Goal: Task Accomplishment & Management: Manage account settings

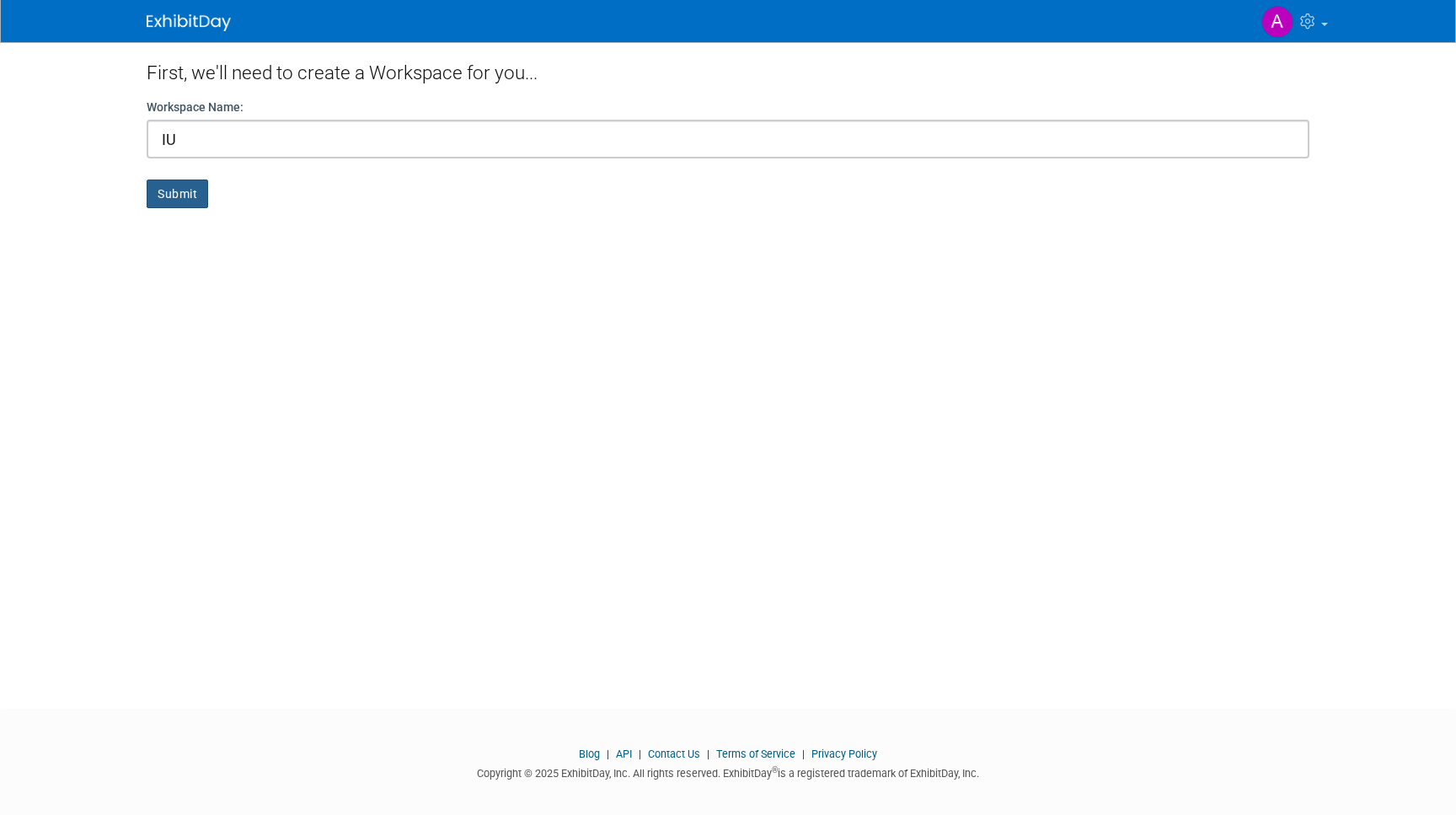
type input "IU"
click at [187, 203] on button "Submit" at bounding box center [177, 193] width 61 height 28
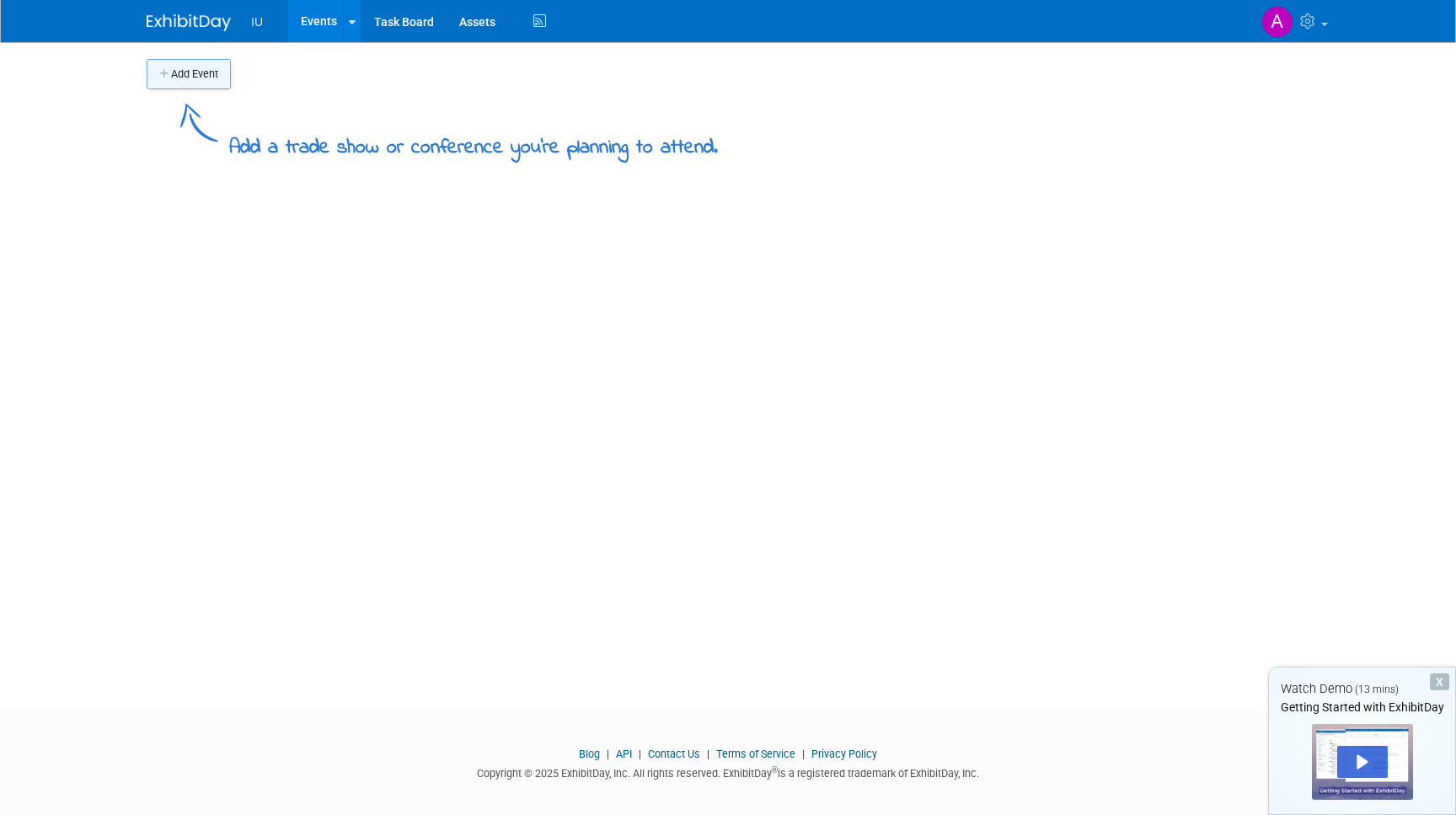
click at [188, 81] on button "Add Event" at bounding box center [189, 73] width 84 height 30
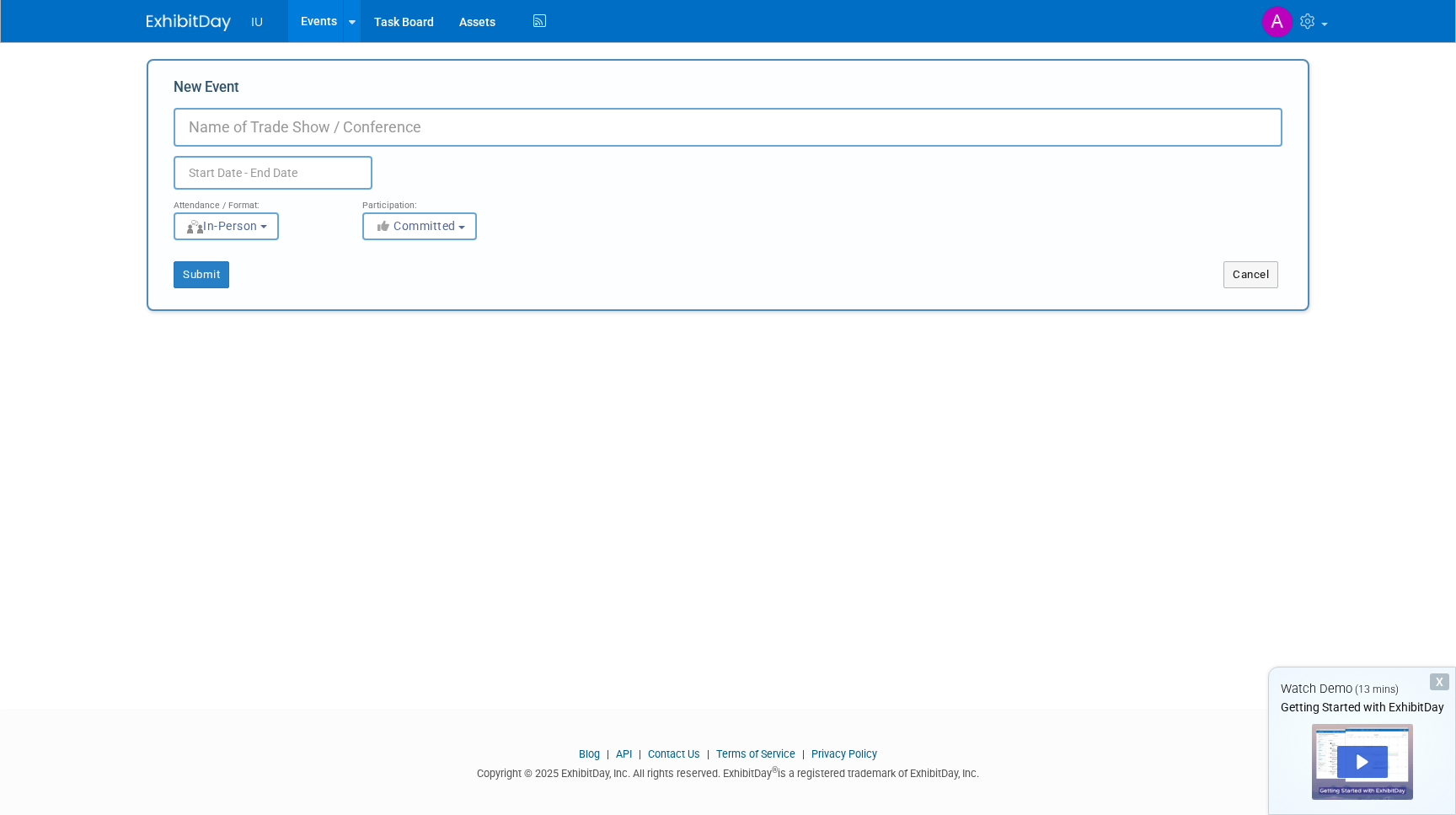
click at [224, 132] on input "New Event" at bounding box center [728, 127] width 1109 height 39
type input "Ausstellung 1"
click at [267, 226] on b "button" at bounding box center [263, 226] width 6 height 4
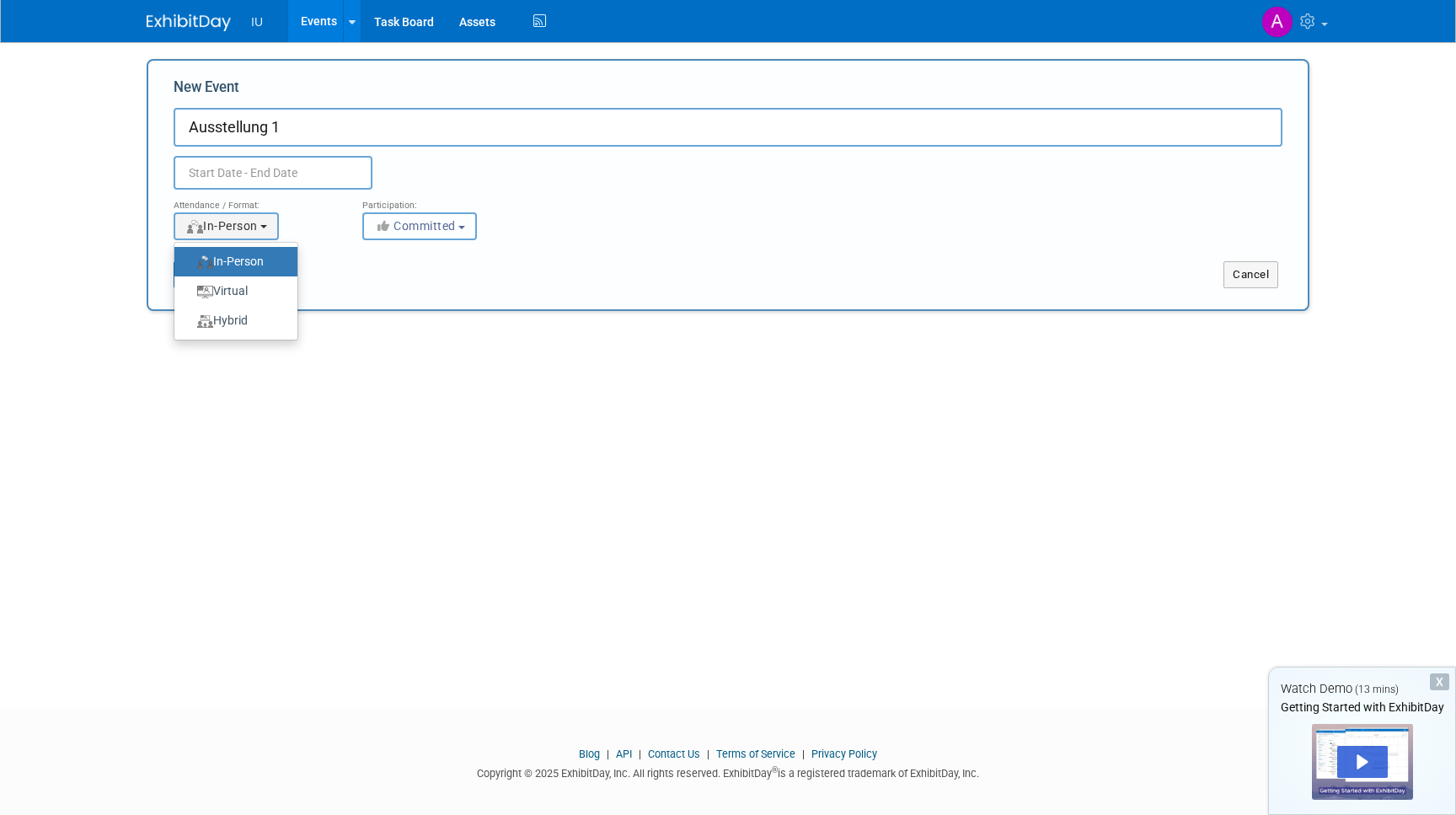
click at [420, 224] on span "Committed" at bounding box center [414, 226] width 82 height 14
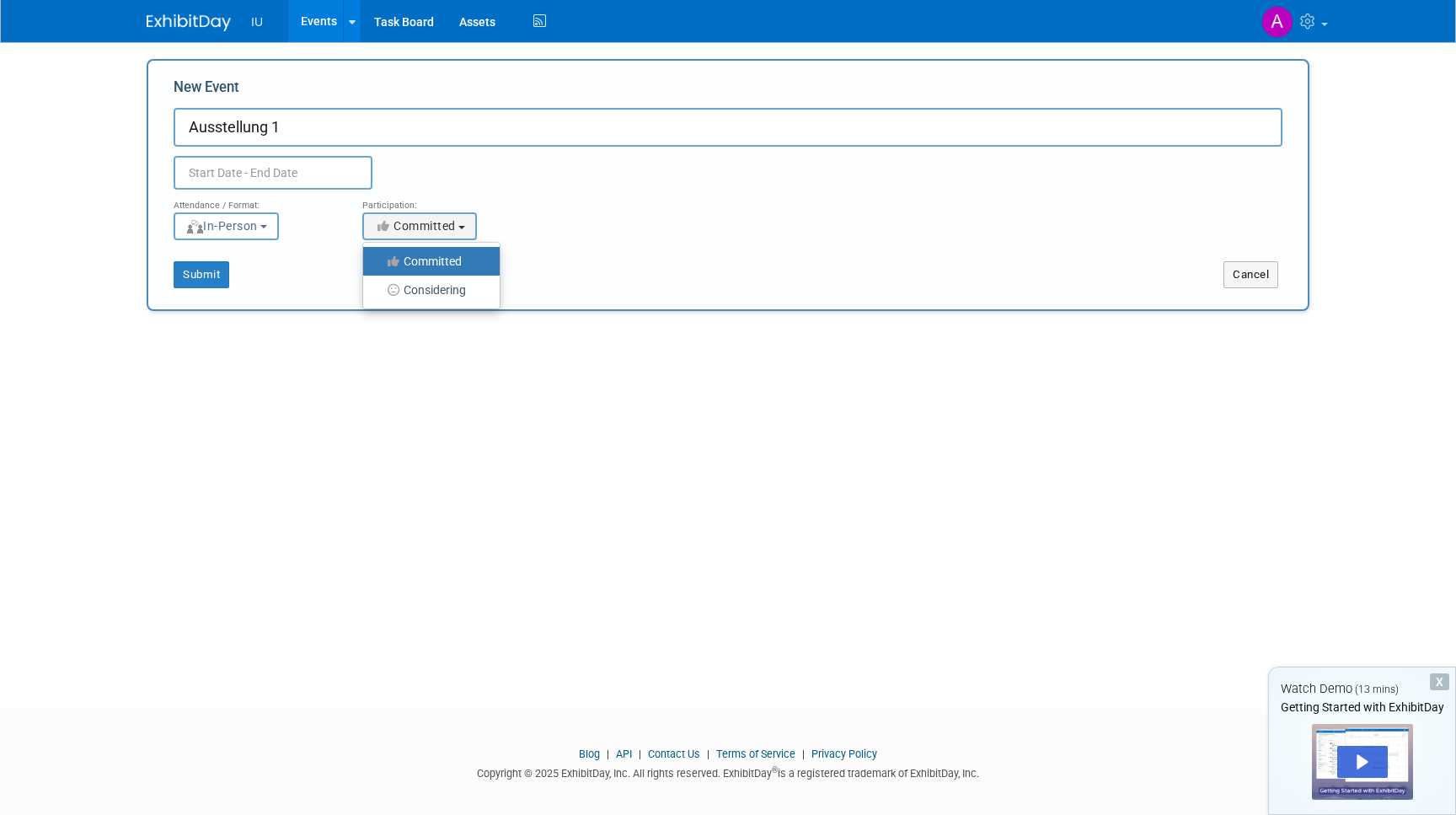
click at [337, 301] on div "New Event Ausstellung 1 Duplicate Event Warning Attendance / Format: <img src="…" at bounding box center [728, 184] width 1163 height 252
click at [214, 276] on button "Submit" at bounding box center [201, 274] width 56 height 27
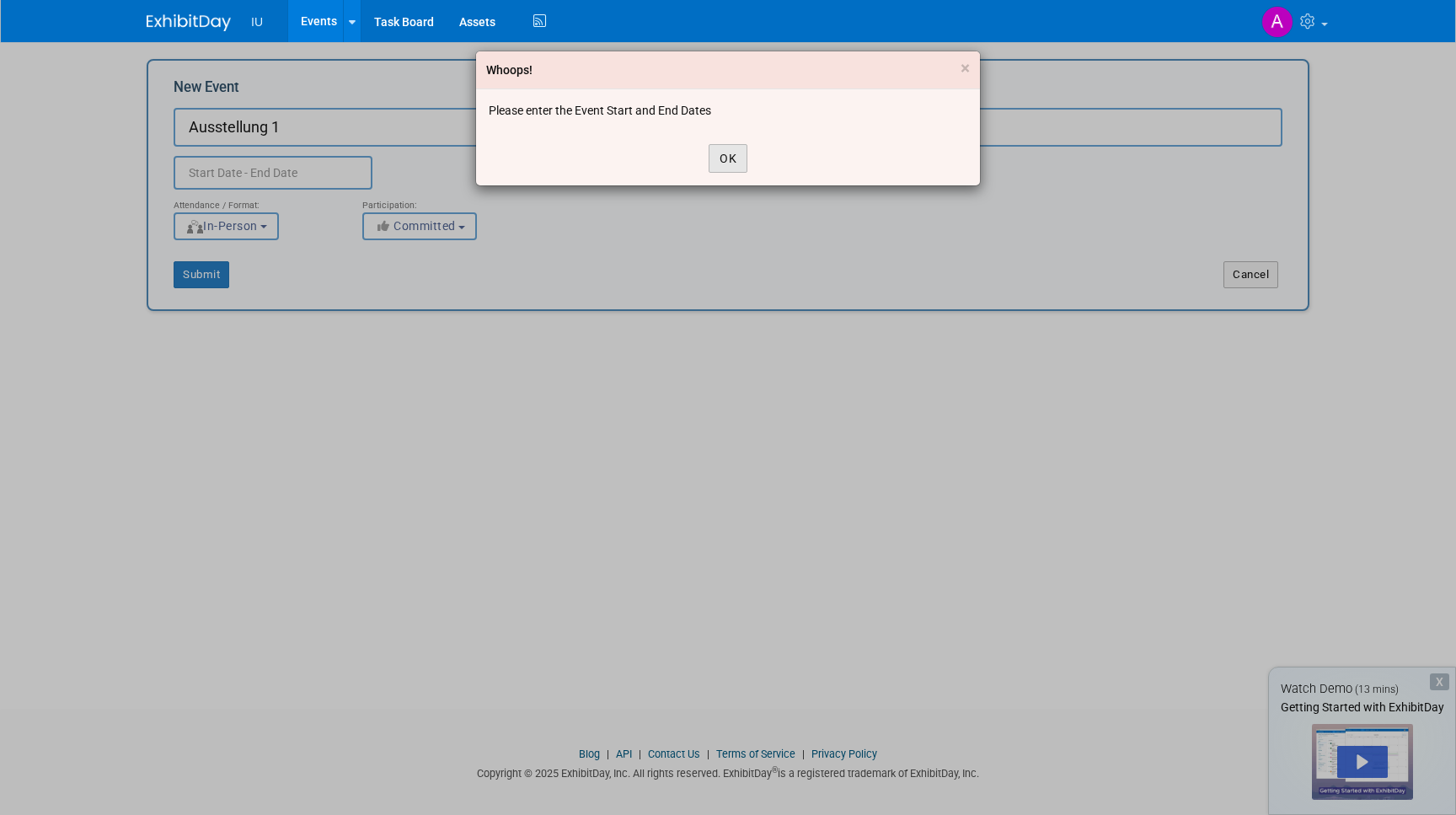
click at [722, 163] on button "OK" at bounding box center [728, 158] width 39 height 28
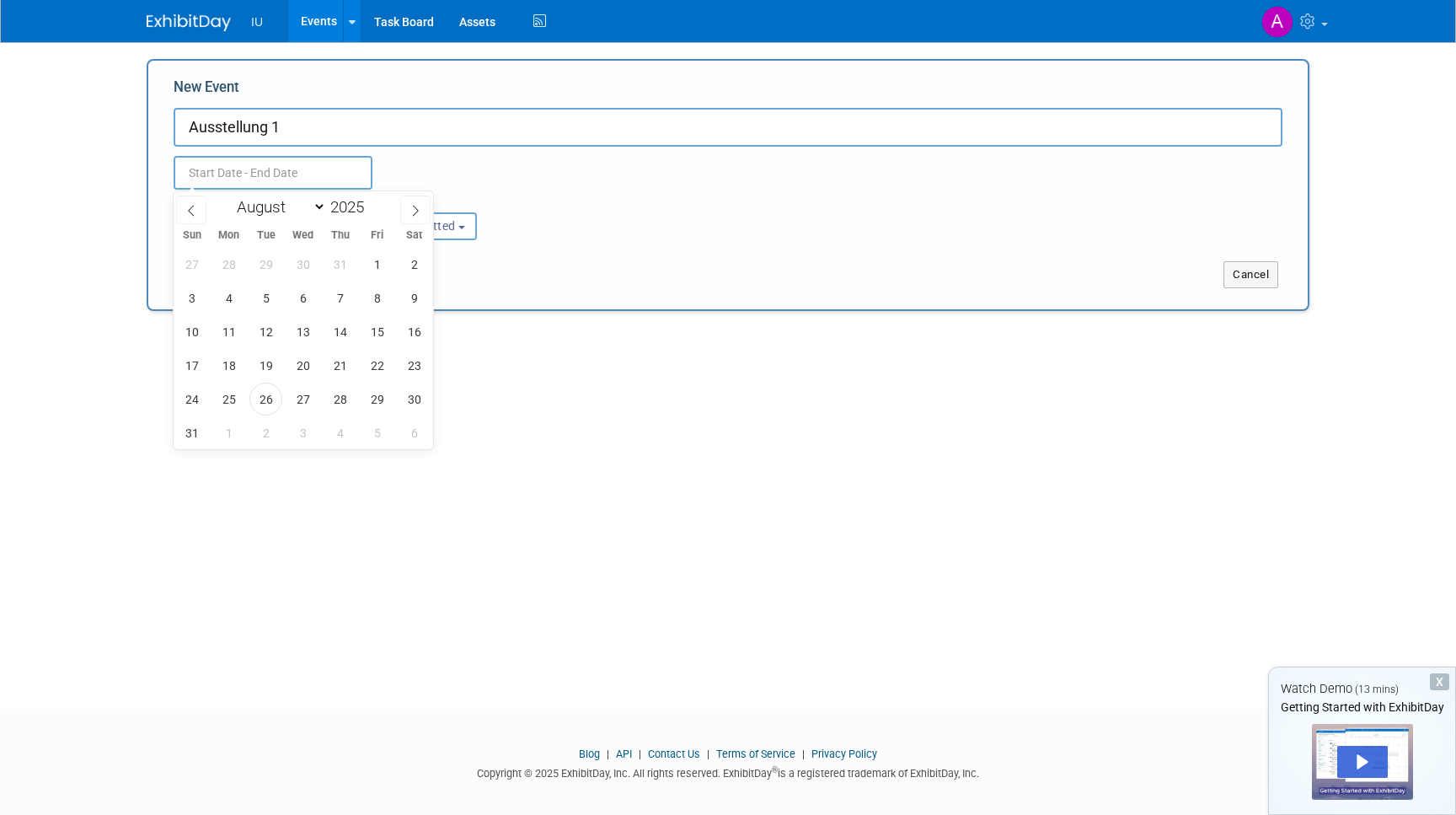
click at [216, 162] on input "text" at bounding box center [272, 172] width 199 height 34
click at [424, 209] on span at bounding box center [415, 209] width 30 height 28
select select "9"
click at [199, 299] on span "5" at bounding box center [192, 298] width 33 height 33
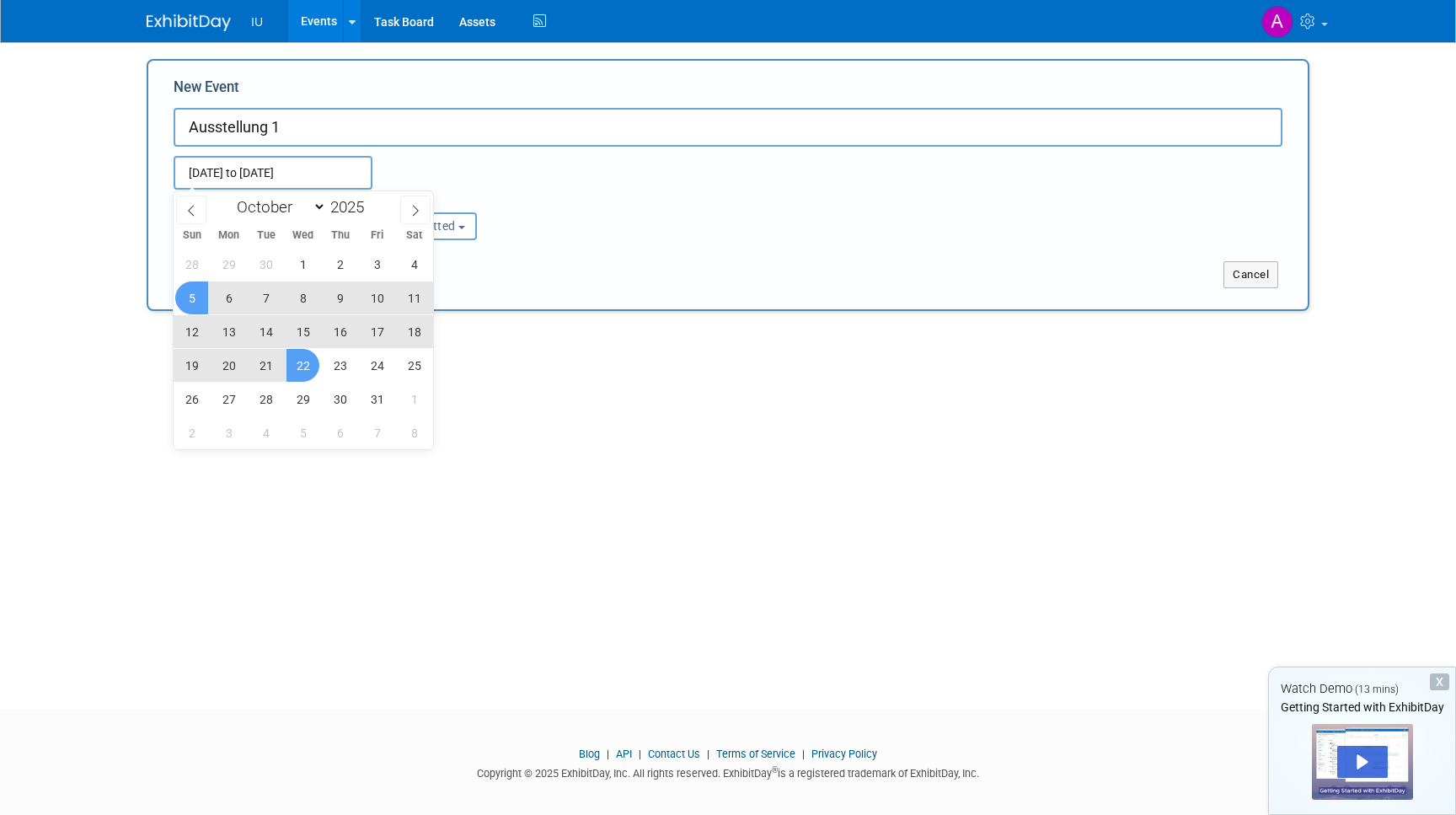
click at [308, 363] on span "22" at bounding box center [303, 366] width 33 height 33
type input "Oct 5, 2025 to Oct 22, 2025"
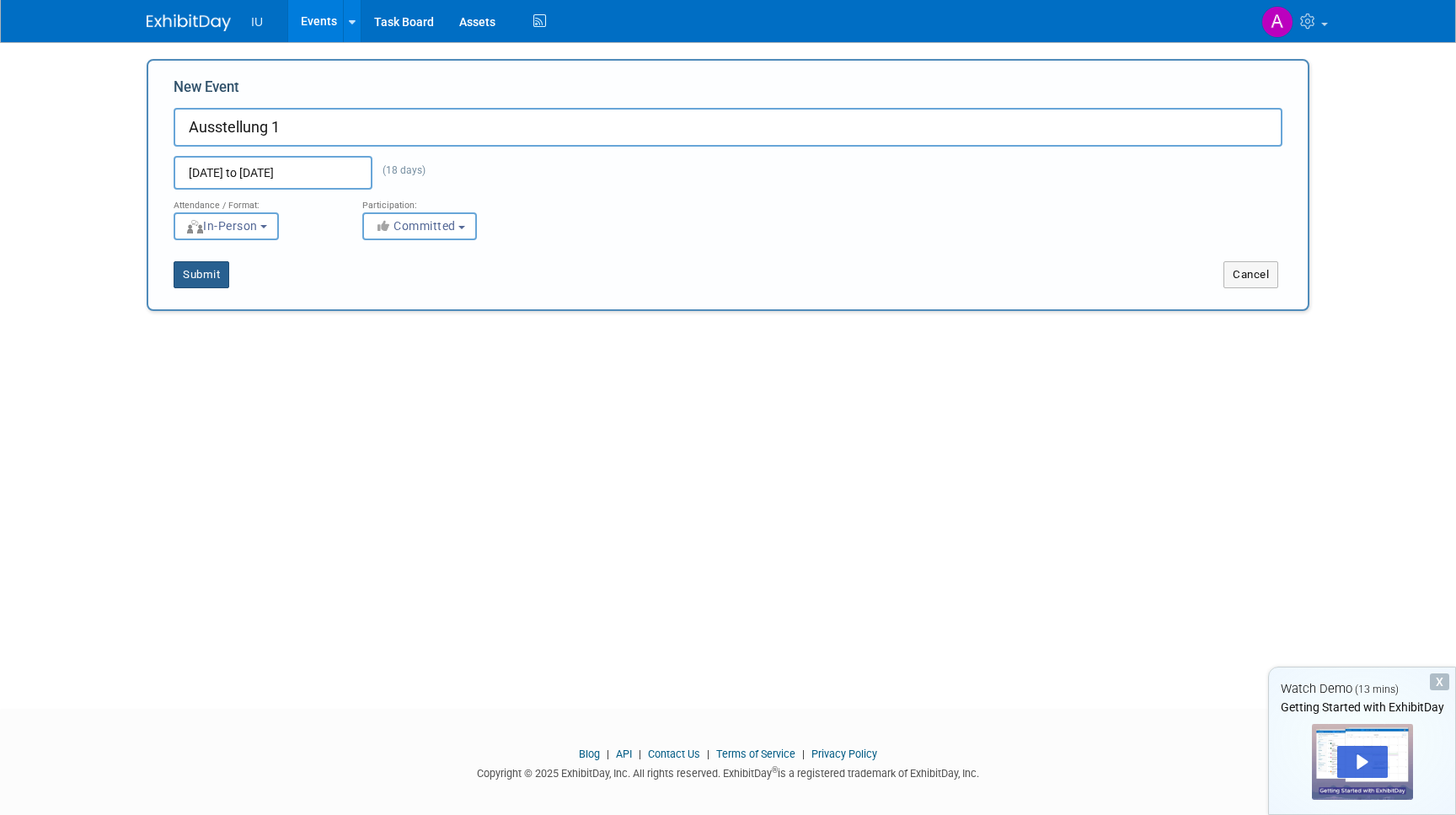
click at [209, 278] on button "Submit" at bounding box center [201, 274] width 56 height 27
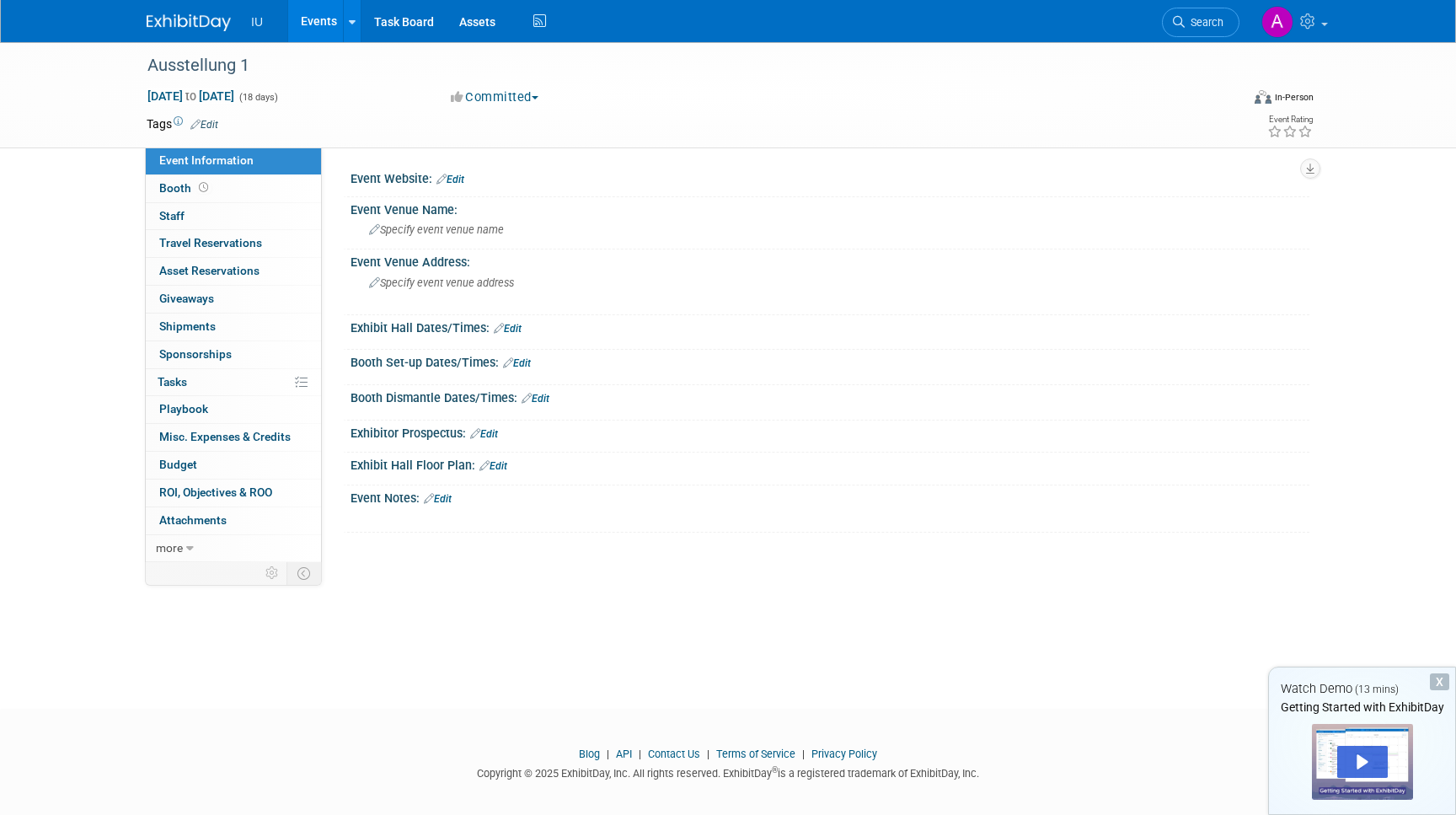
click at [193, 16] on img at bounding box center [189, 23] width 84 height 17
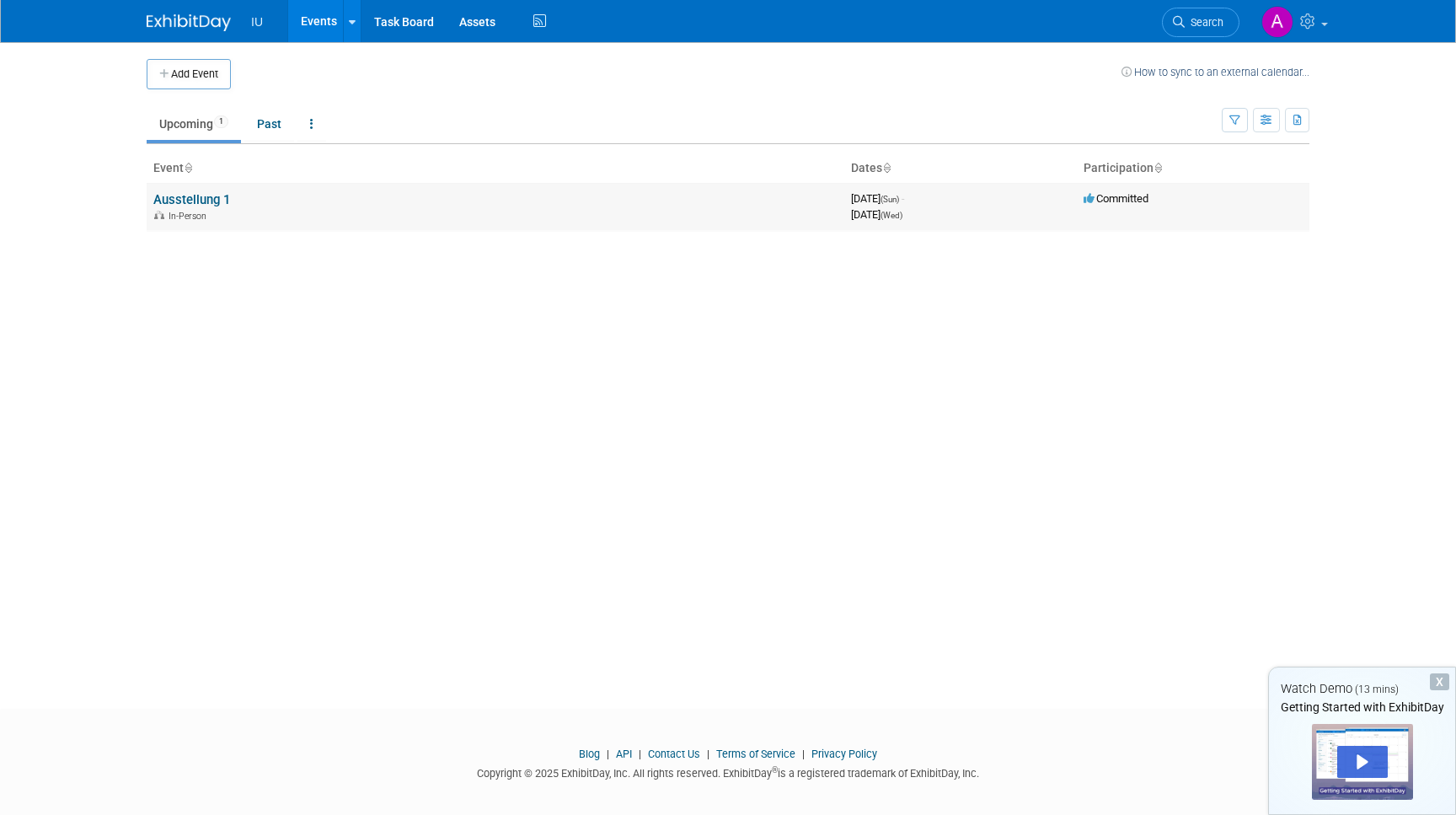
click at [353, 222] on div "In-Person" at bounding box center [495, 215] width 684 height 14
click at [1306, 31] on link at bounding box center [1294, 21] width 83 height 42
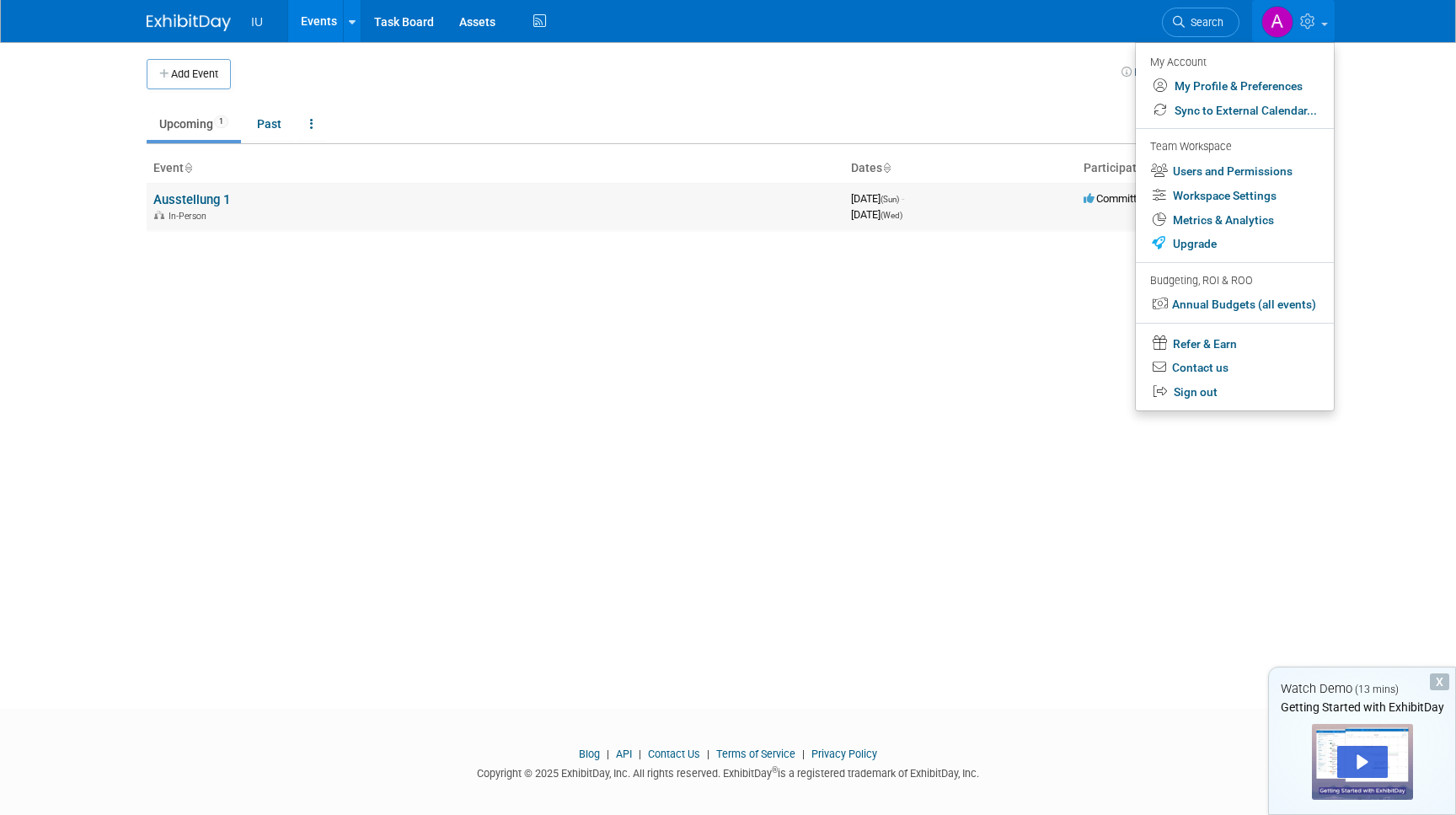
click at [380, 206] on td "Ausstellung 1 In-Person" at bounding box center [495, 206] width 698 height 48
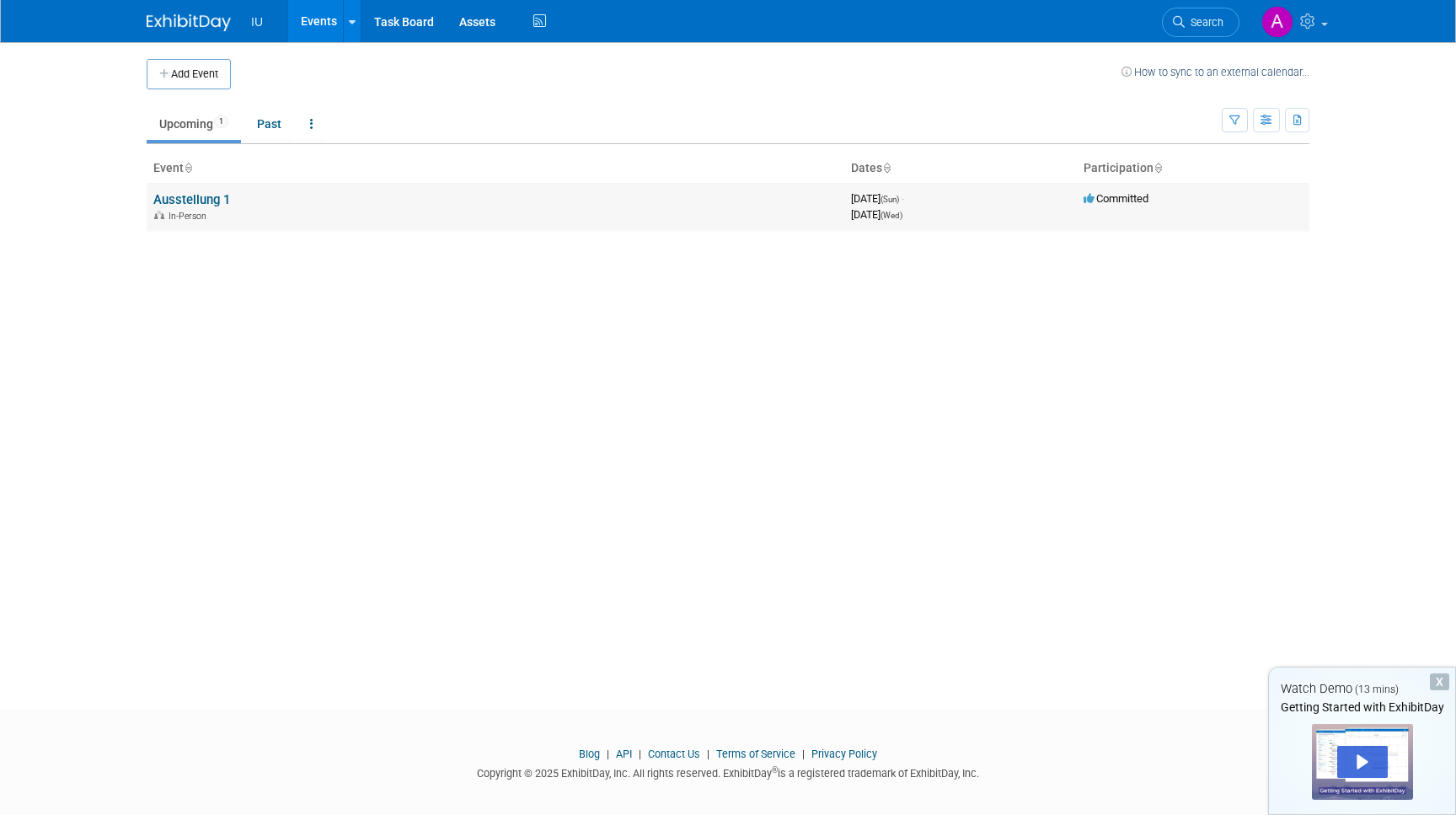
click at [842, 215] on td "Ausstellung 1 In-Person" at bounding box center [495, 206] width 698 height 48
click at [892, 212] on span "October 22, 2025 (Wed)" at bounding box center [877, 215] width 51 height 13
click at [186, 187] on td "Ausstellung 1 In-Person" at bounding box center [495, 206] width 698 height 48
click at [311, 21] on link "Events" at bounding box center [318, 21] width 61 height 42
click at [259, 19] on span "IU" at bounding box center [257, 22] width 12 height 14
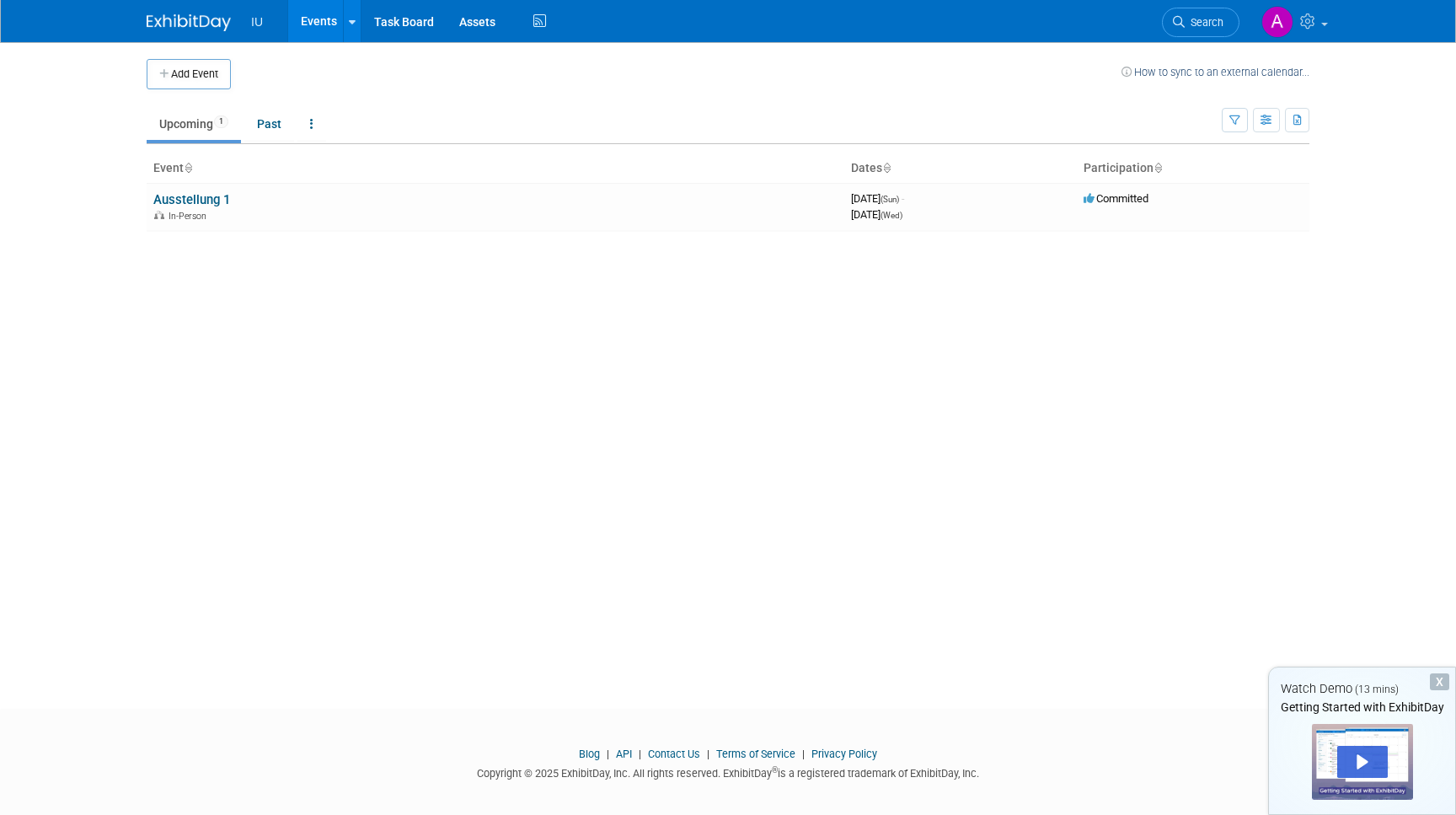
click at [196, 31] on img at bounding box center [189, 23] width 84 height 17
click at [1308, 26] on icon at bounding box center [1309, 21] width 19 height 16
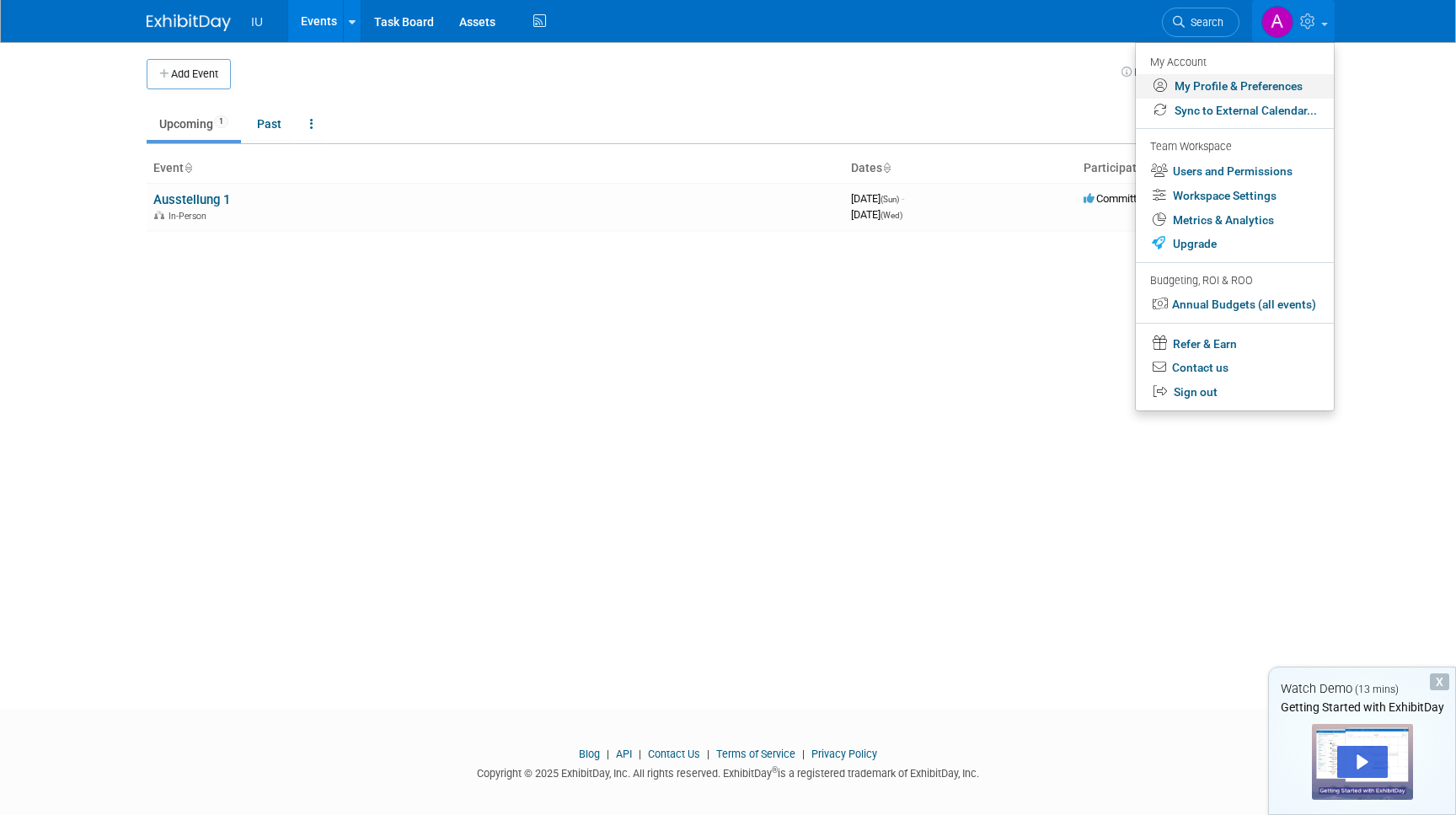
click at [1183, 92] on link "My Profile & Preferences" at bounding box center [1235, 86] width 198 height 25
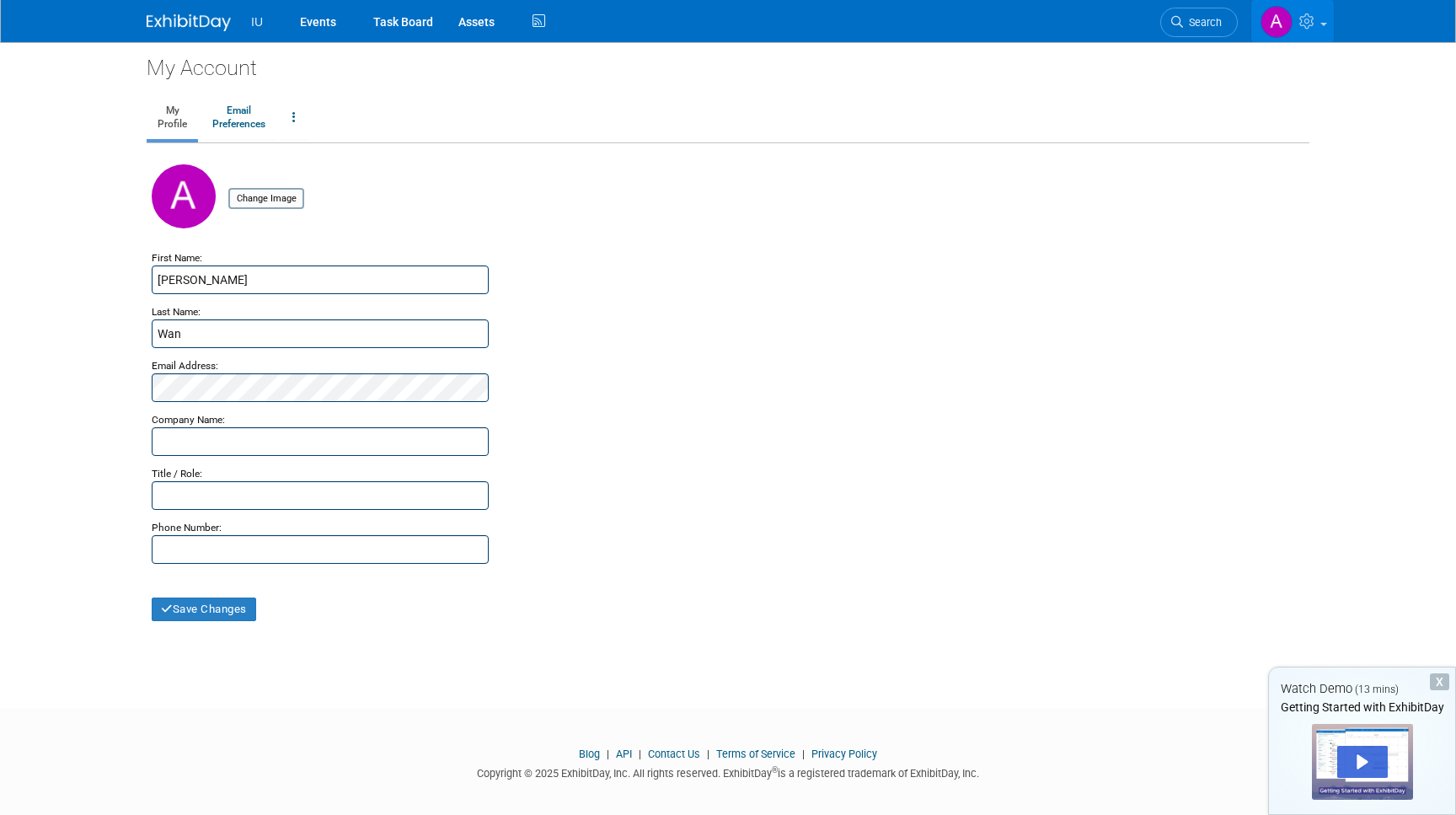
click at [1318, 24] on icon at bounding box center [1308, 21] width 19 height 16
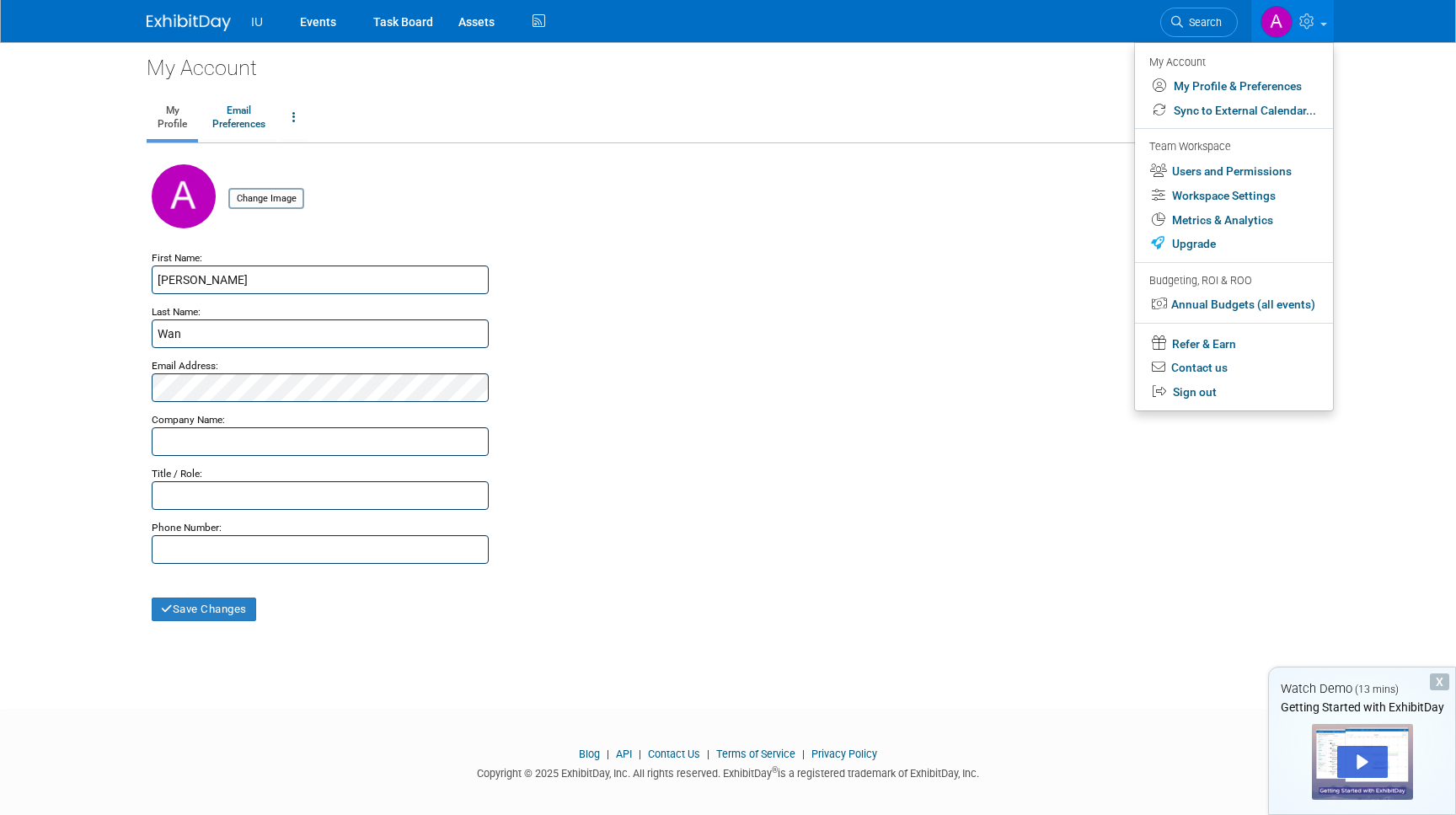
drag, startPoint x: 1182, startPoint y: 408, endPoint x: 1081, endPoint y: 214, distance: 218.7
click at [1079, 214] on body "IU Events Task Board Assets" at bounding box center [728, 407] width 1456 height 815
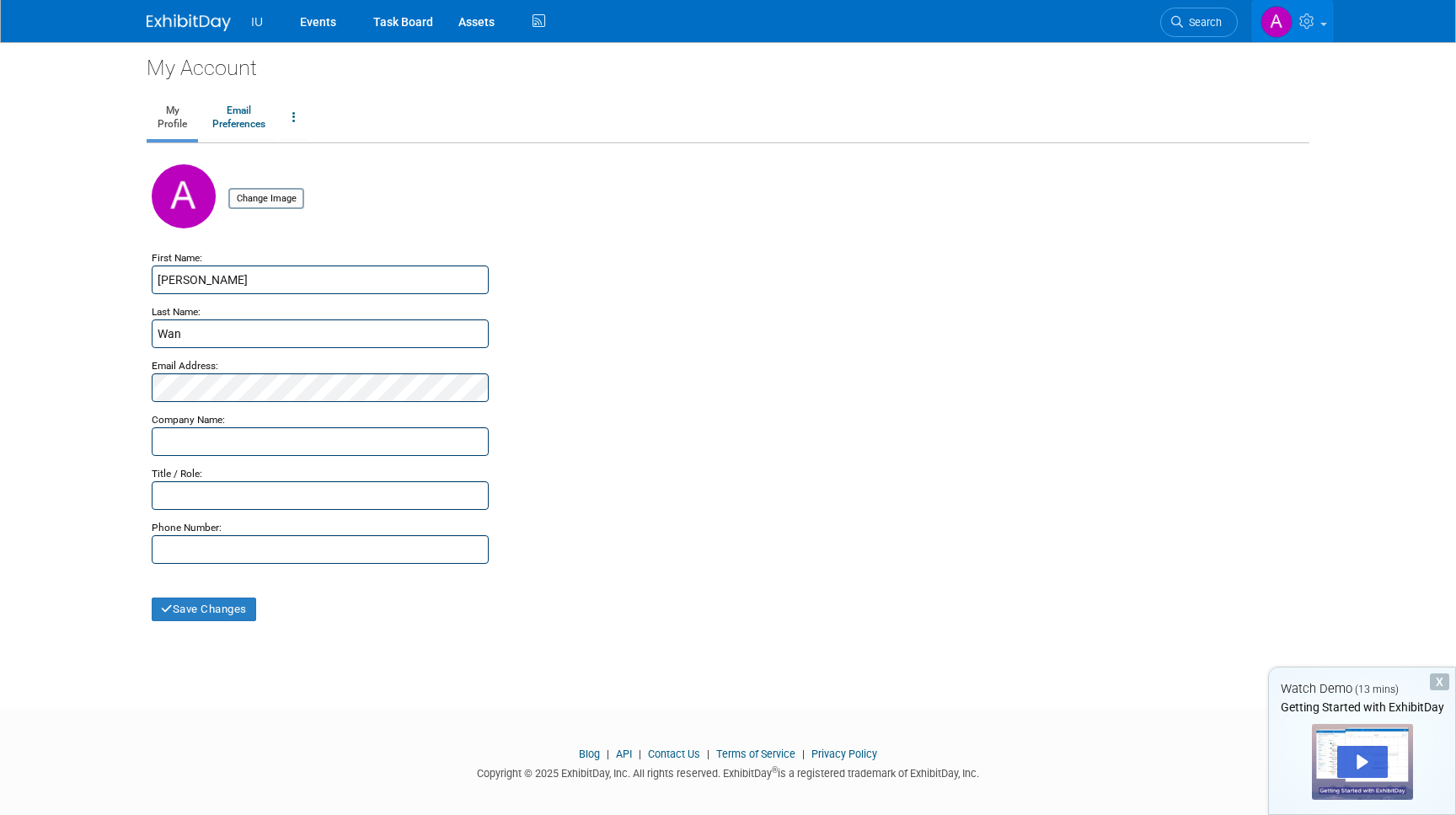
click at [1307, 26] on icon at bounding box center [1308, 21] width 19 height 16
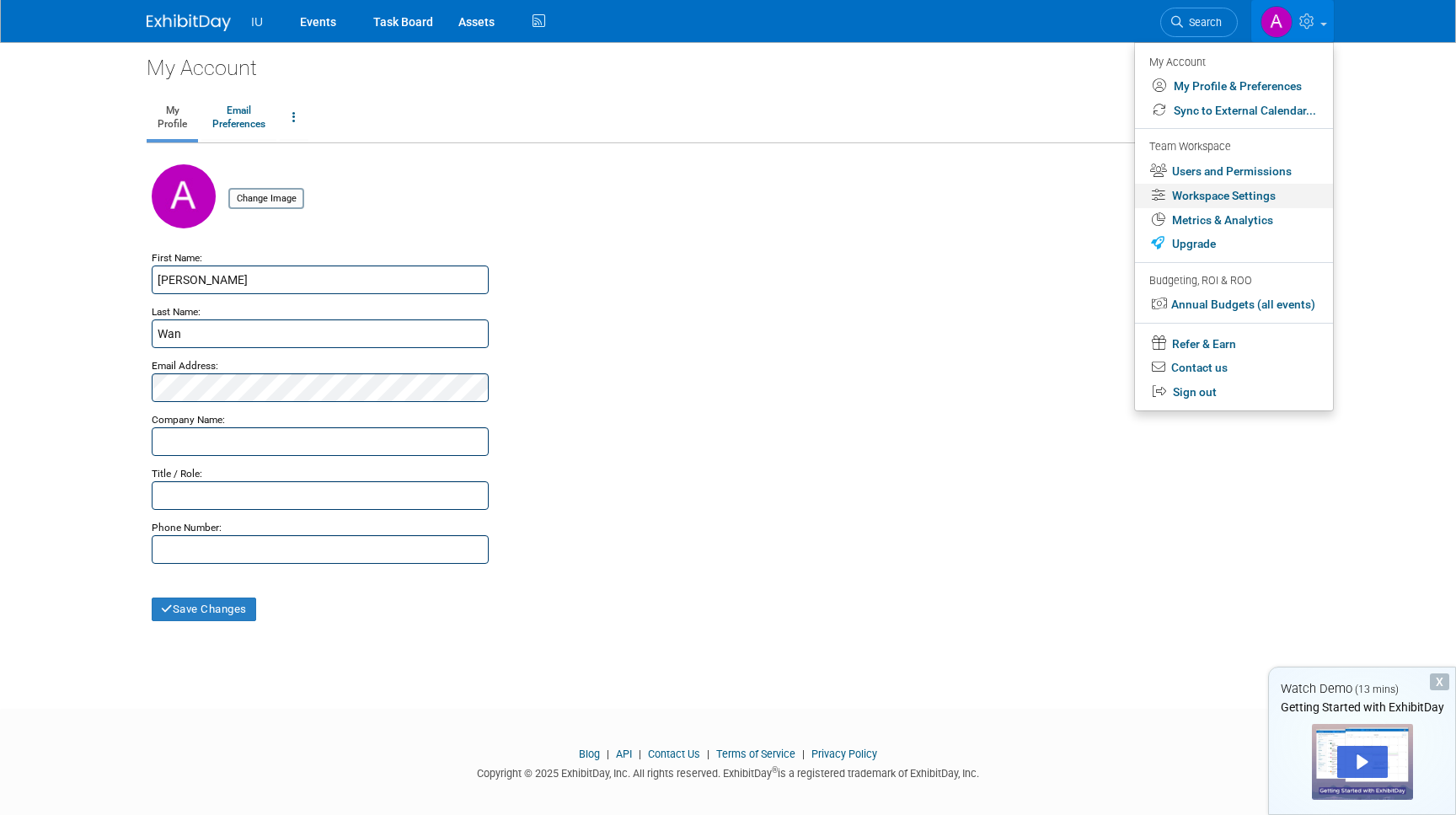
click at [1211, 199] on link "Workspace Settings" at bounding box center [1234, 195] width 198 height 25
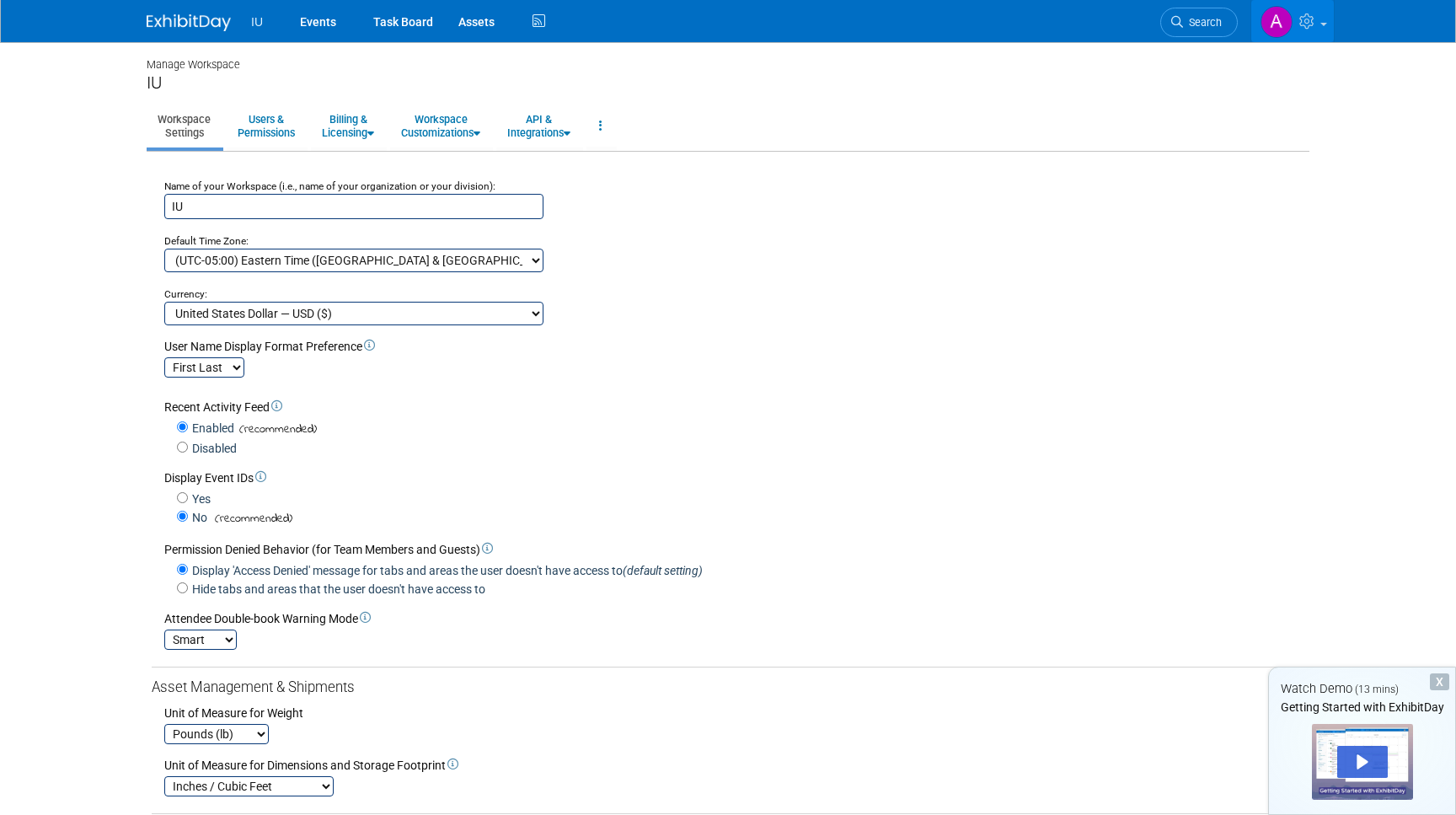
click at [1314, 26] on icon at bounding box center [1308, 21] width 19 height 16
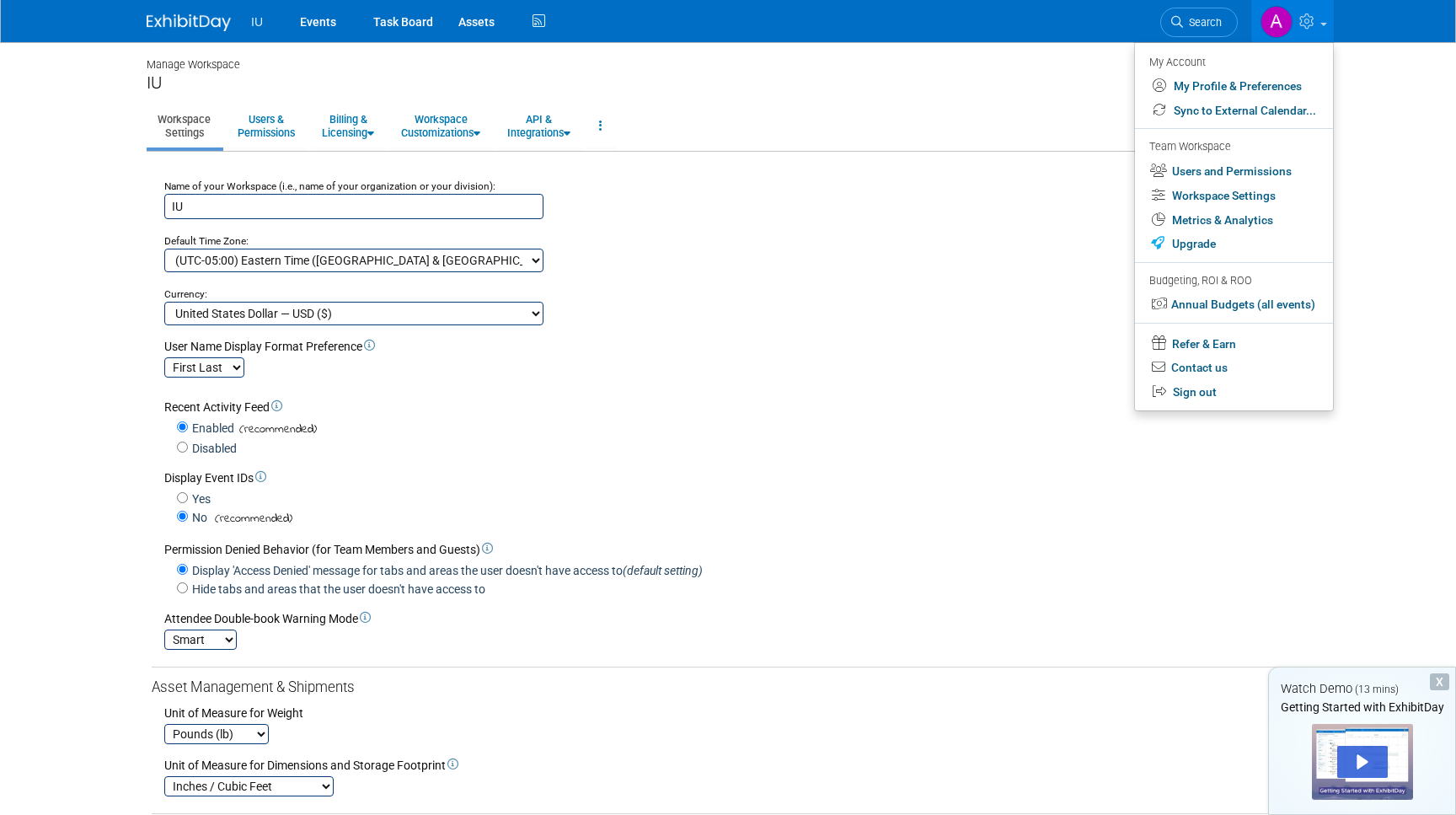
click at [263, 14] on li "IU" at bounding box center [270, 16] width 37 height 25
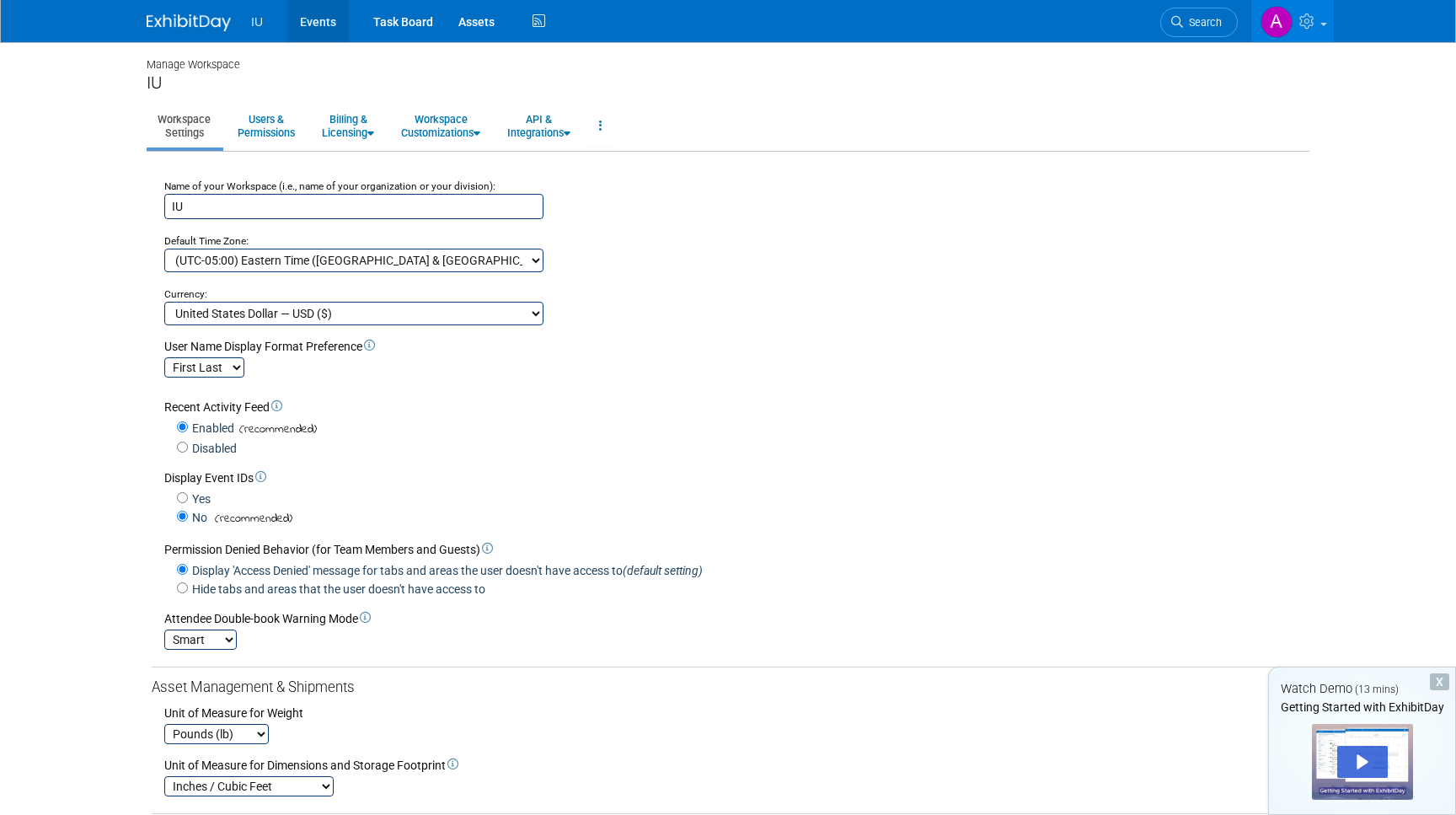
click at [317, 28] on link "Events" at bounding box center [317, 21] width 61 height 42
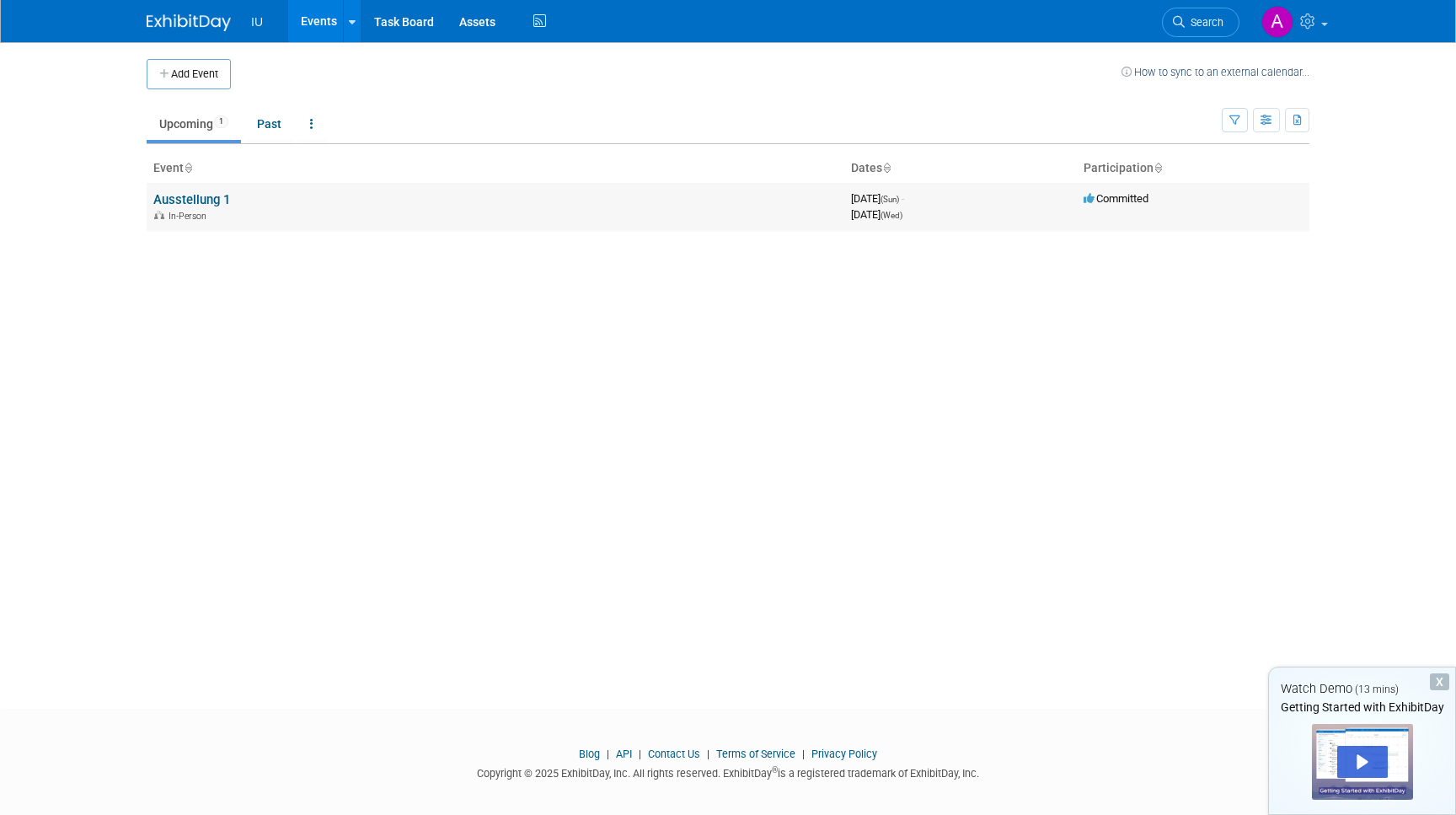
click at [1142, 207] on td "Committed" at bounding box center [1194, 206] width 233 height 48
click at [232, 205] on td "Ausstellung 1 In-Person" at bounding box center [495, 206] width 698 height 48
click at [314, 126] on icon at bounding box center [312, 124] width 4 height 12
click at [245, 291] on div "Add Event How to sync to an external calendar... New Event Duplicate Event Warn…" at bounding box center [728, 360] width 1188 height 636
click at [316, 123] on link at bounding box center [311, 124] width 28 height 32
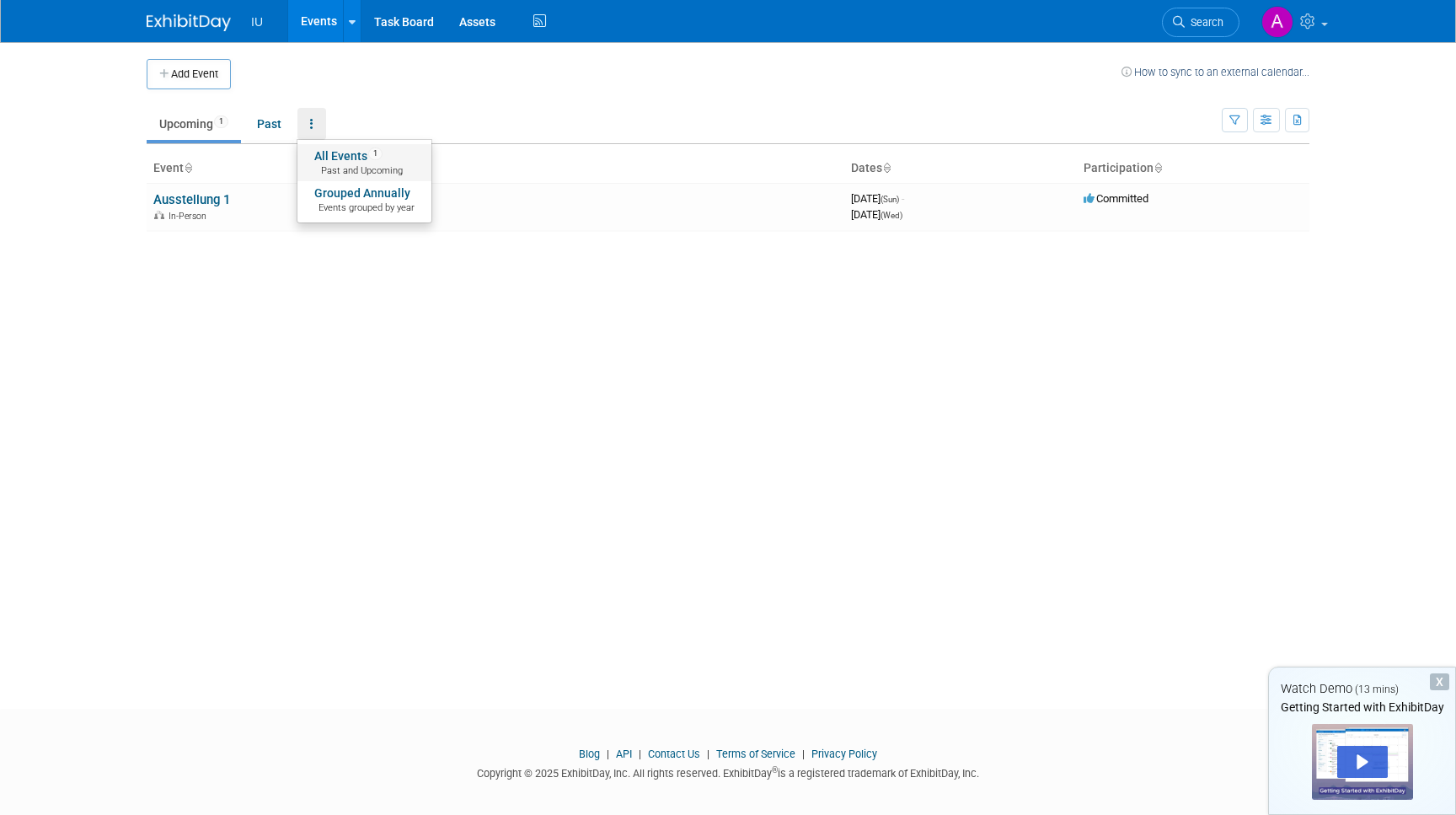
click at [328, 151] on link "All Events 1 Past and Upcoming" at bounding box center [364, 162] width 134 height 37
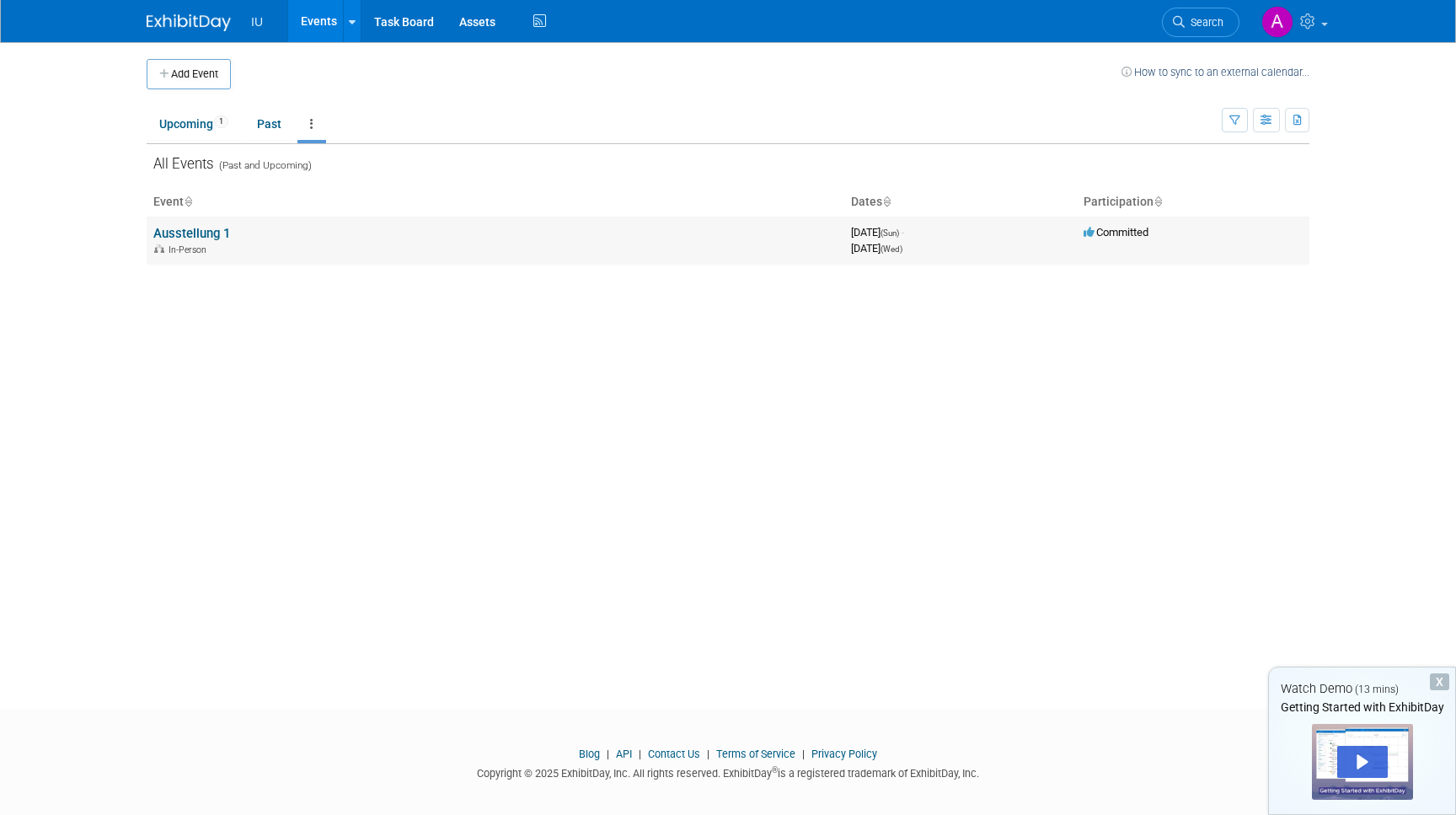
click at [190, 239] on link "Ausstellung 1" at bounding box center [192, 233] width 77 height 16
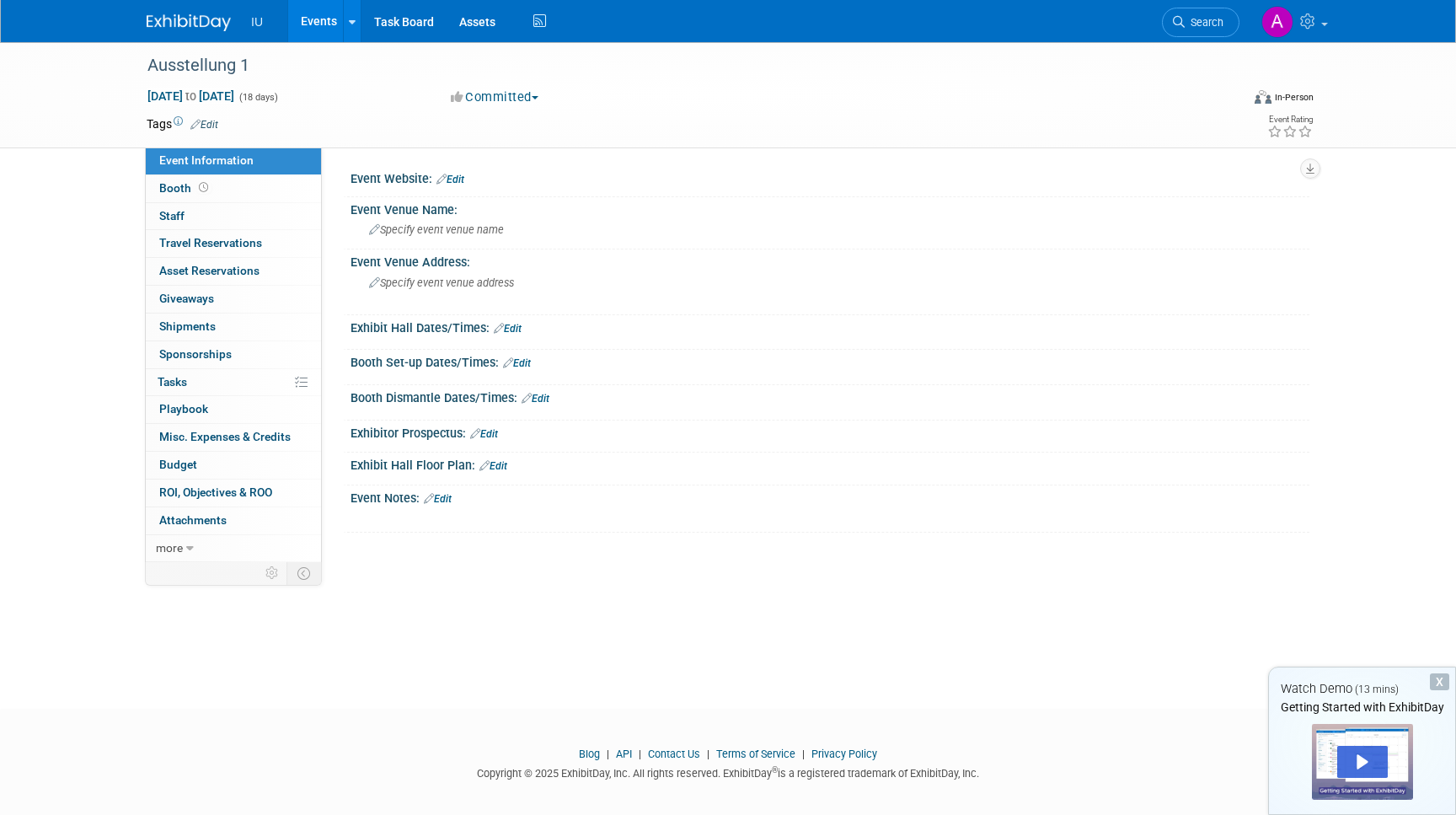
click at [206, 121] on link "Edit" at bounding box center [204, 125] width 28 height 12
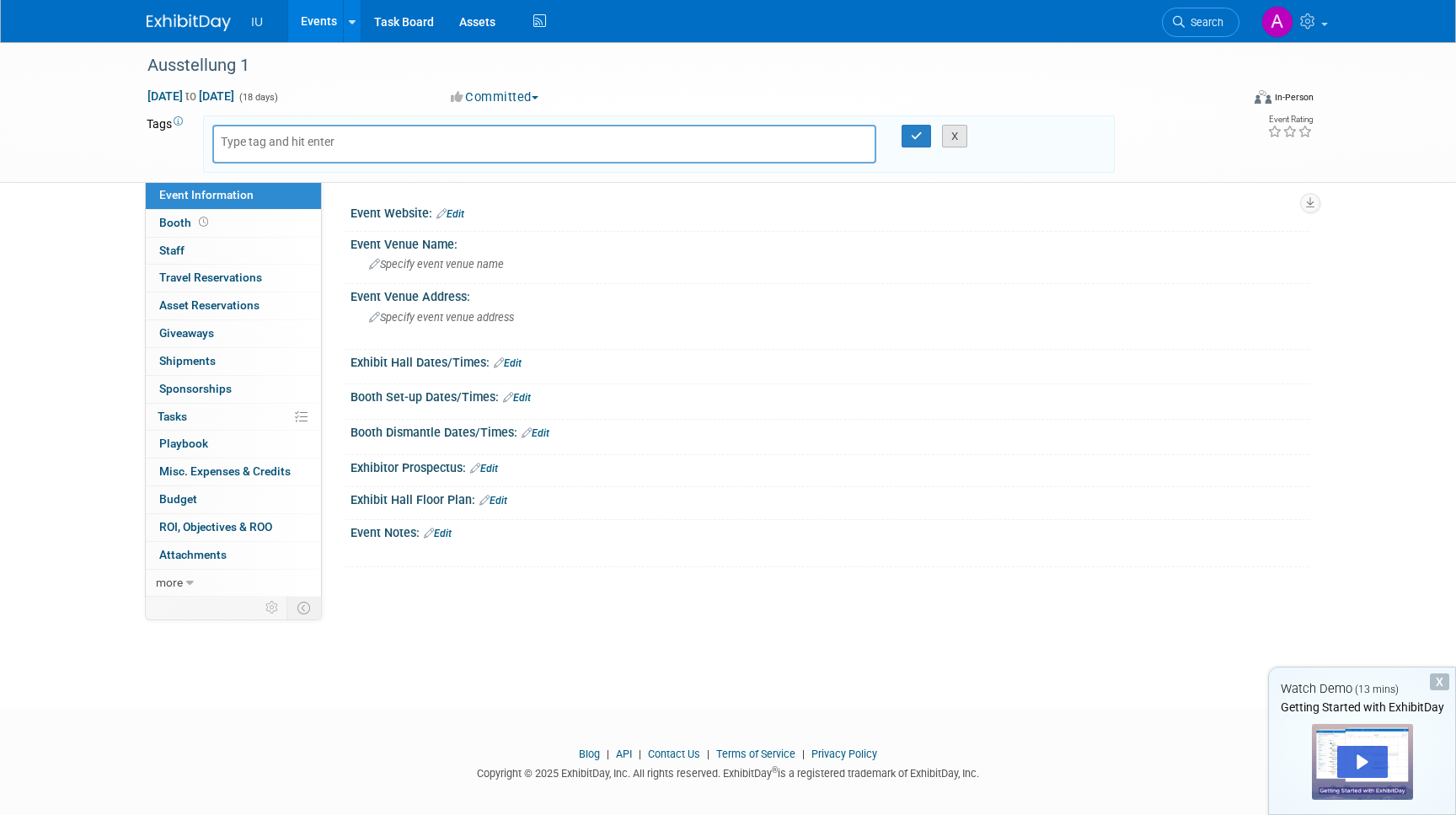
click at [949, 140] on button "X" at bounding box center [955, 137] width 26 height 24
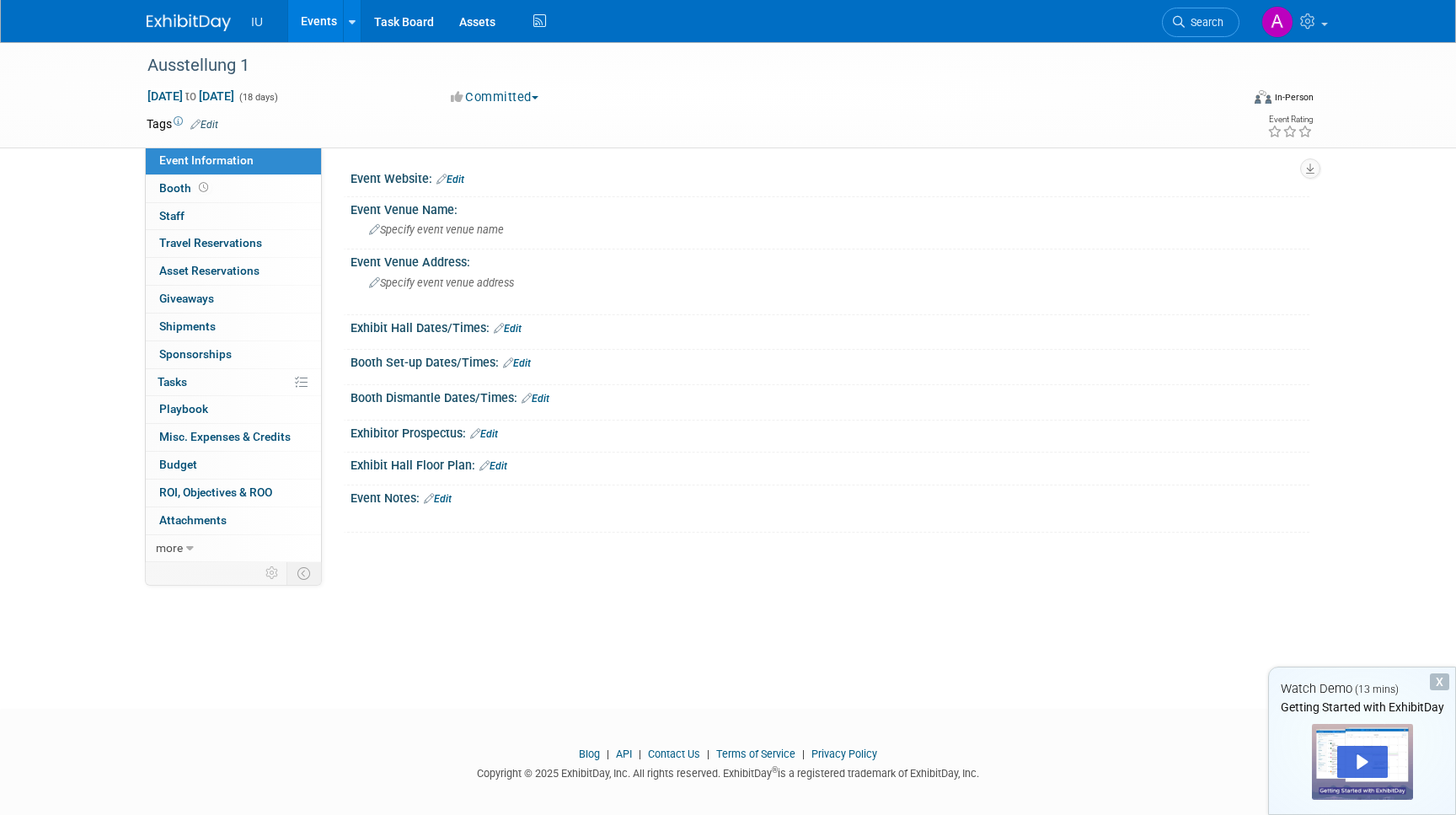
click at [542, 95] on button "Committed" at bounding box center [494, 97] width 100 height 17
click at [235, 94] on span "[DATE] to [DATE]" at bounding box center [191, 96] width 89 height 16
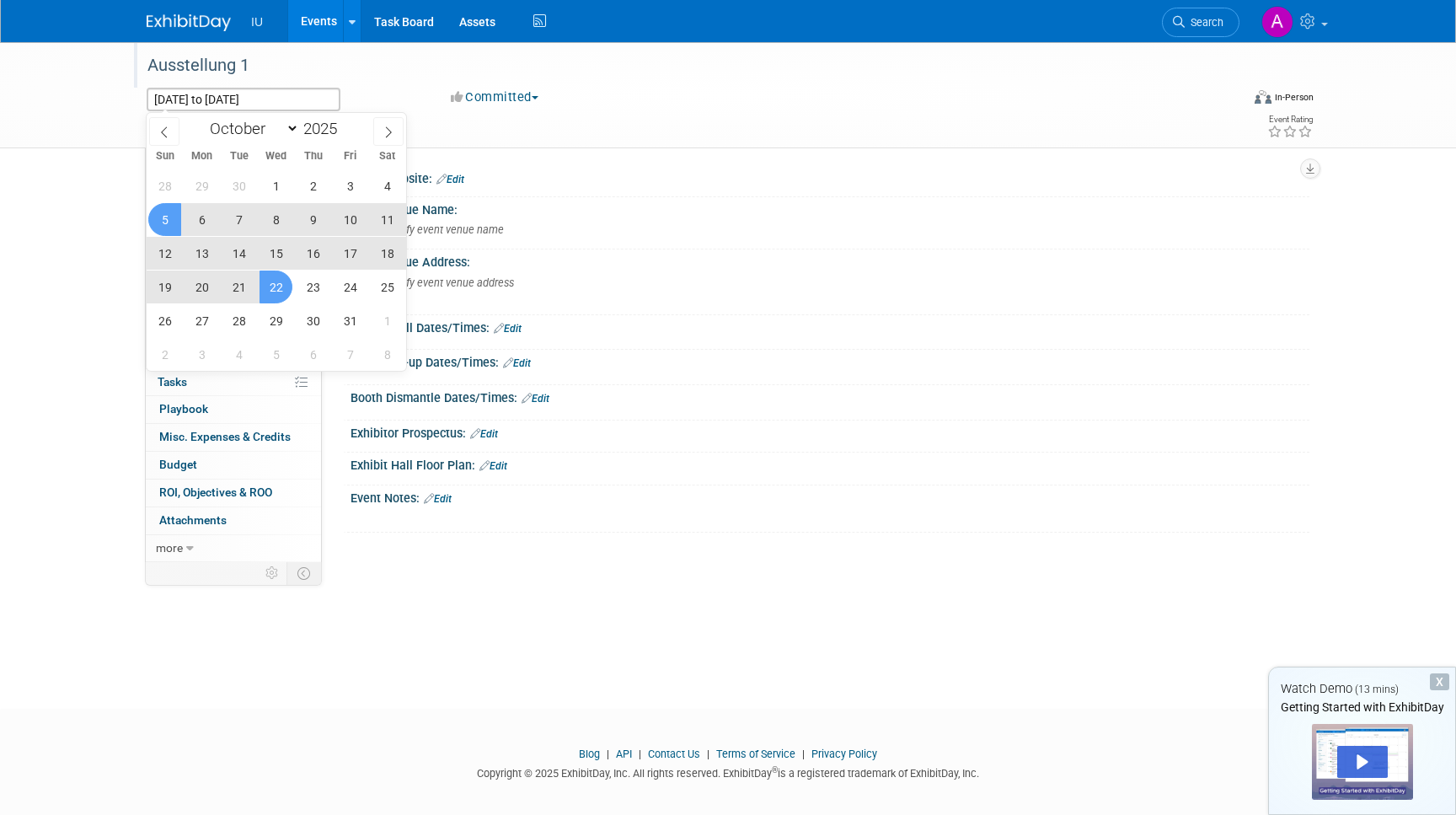
click at [140, 86] on div "Ausstellung 1" at bounding box center [680, 65] width 1093 height 46
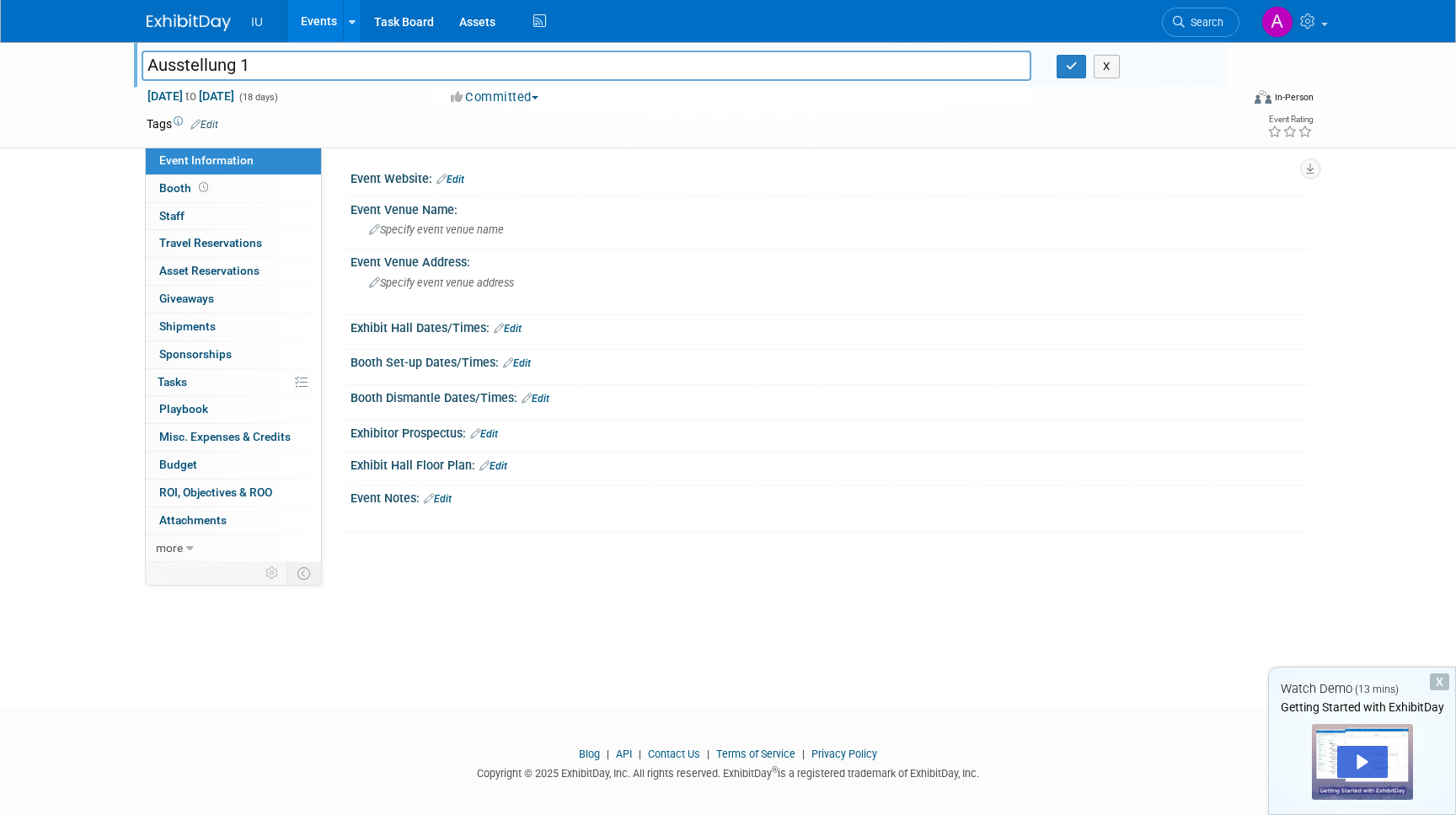
click at [207, 68] on input "Ausstellung 1" at bounding box center [586, 65] width 890 height 29
click at [1100, 66] on button "X" at bounding box center [1107, 67] width 26 height 24
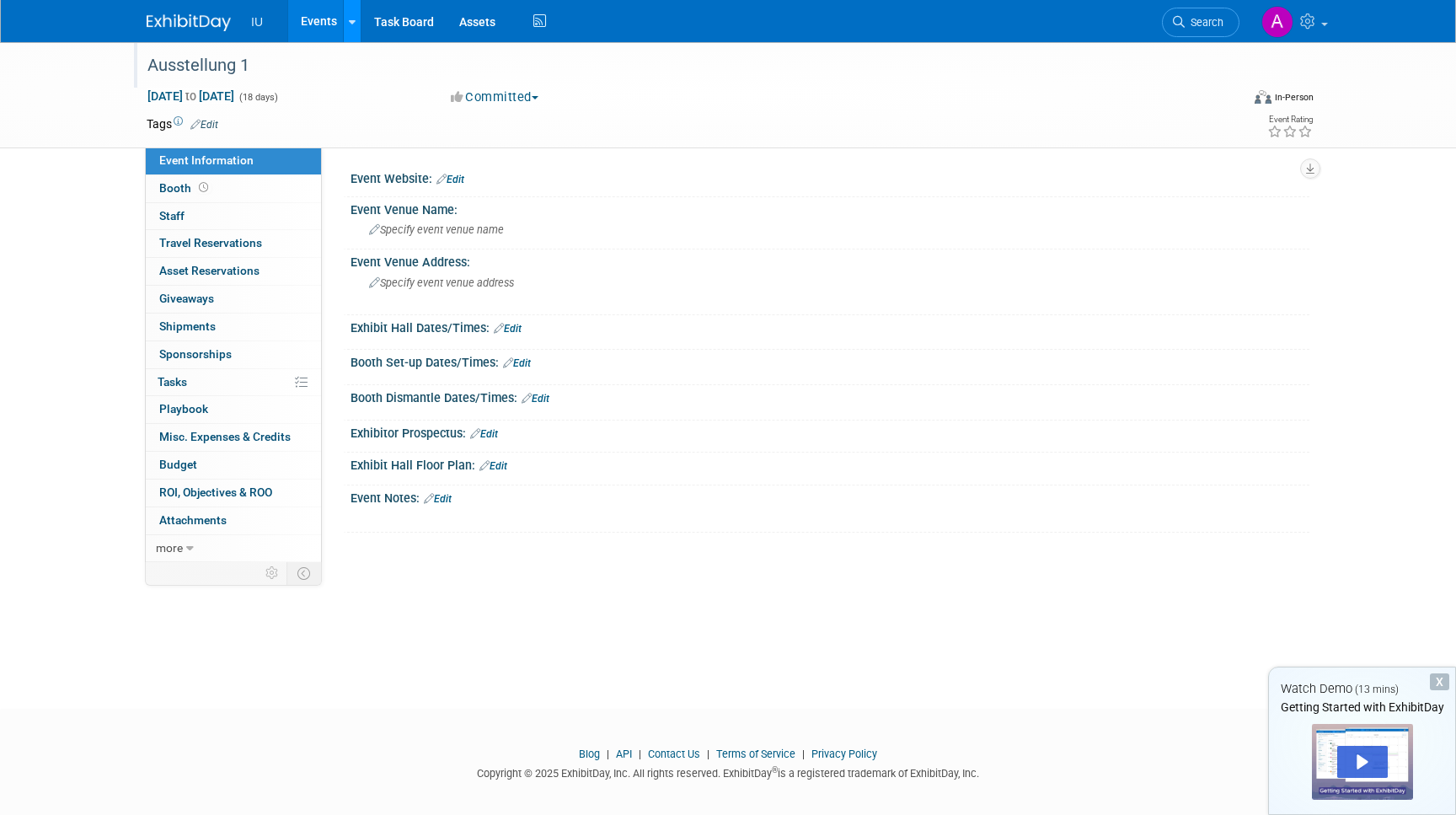
click at [346, 26] on link at bounding box center [351, 21] width 17 height 42
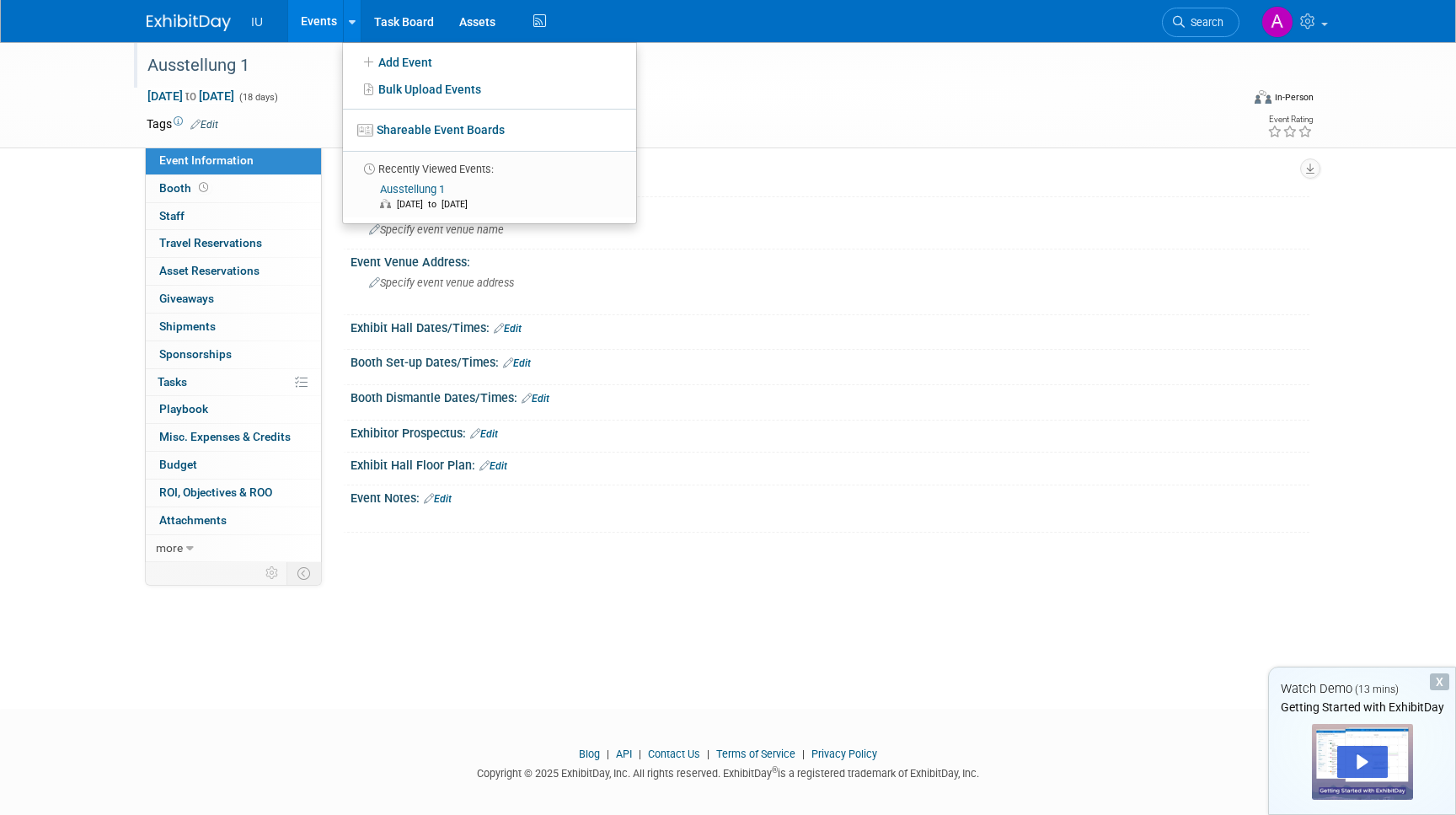
click at [1445, 684] on div "X" at bounding box center [1439, 681] width 19 height 17
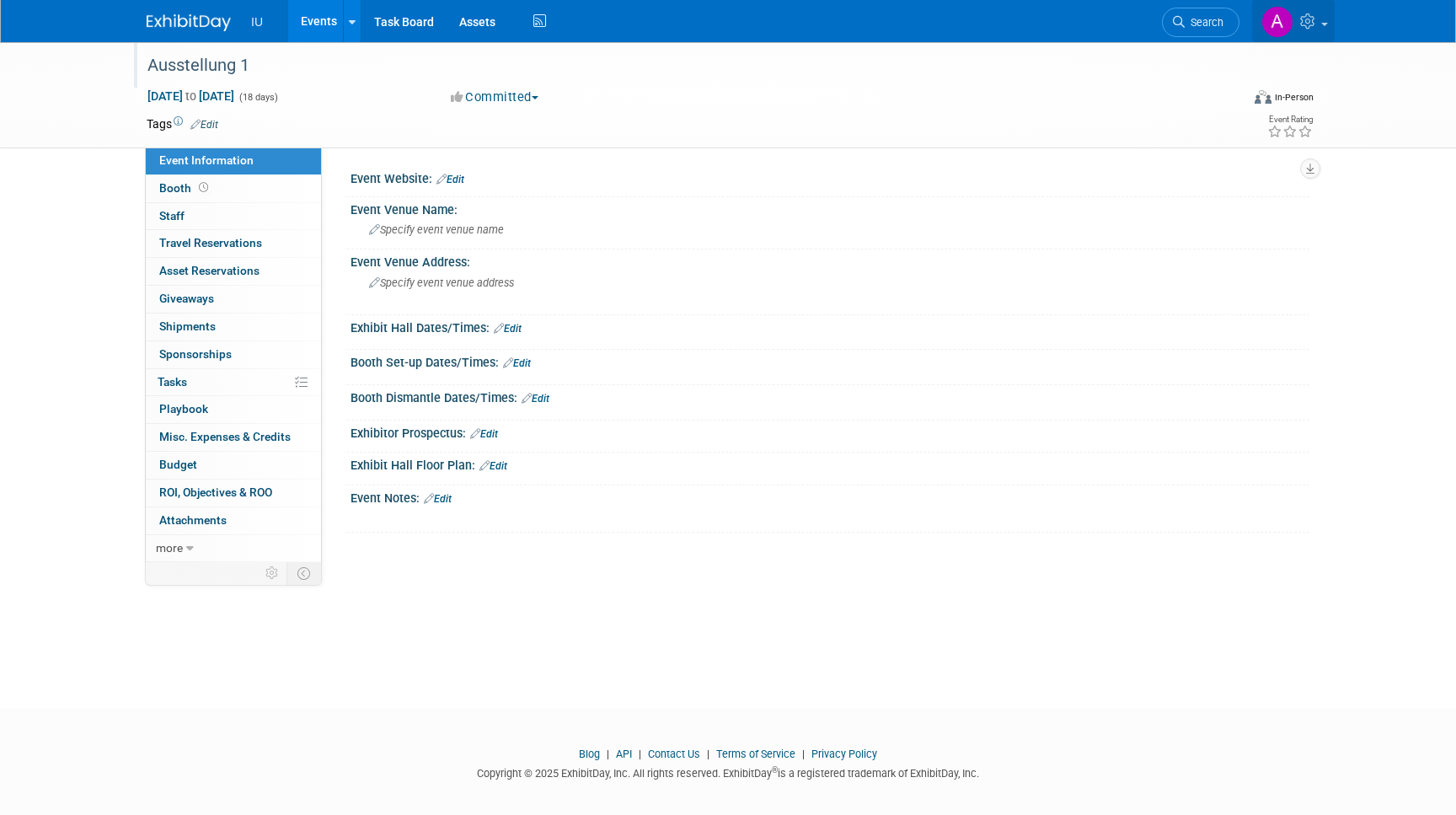
click at [1309, 23] on icon at bounding box center [1309, 21] width 19 height 16
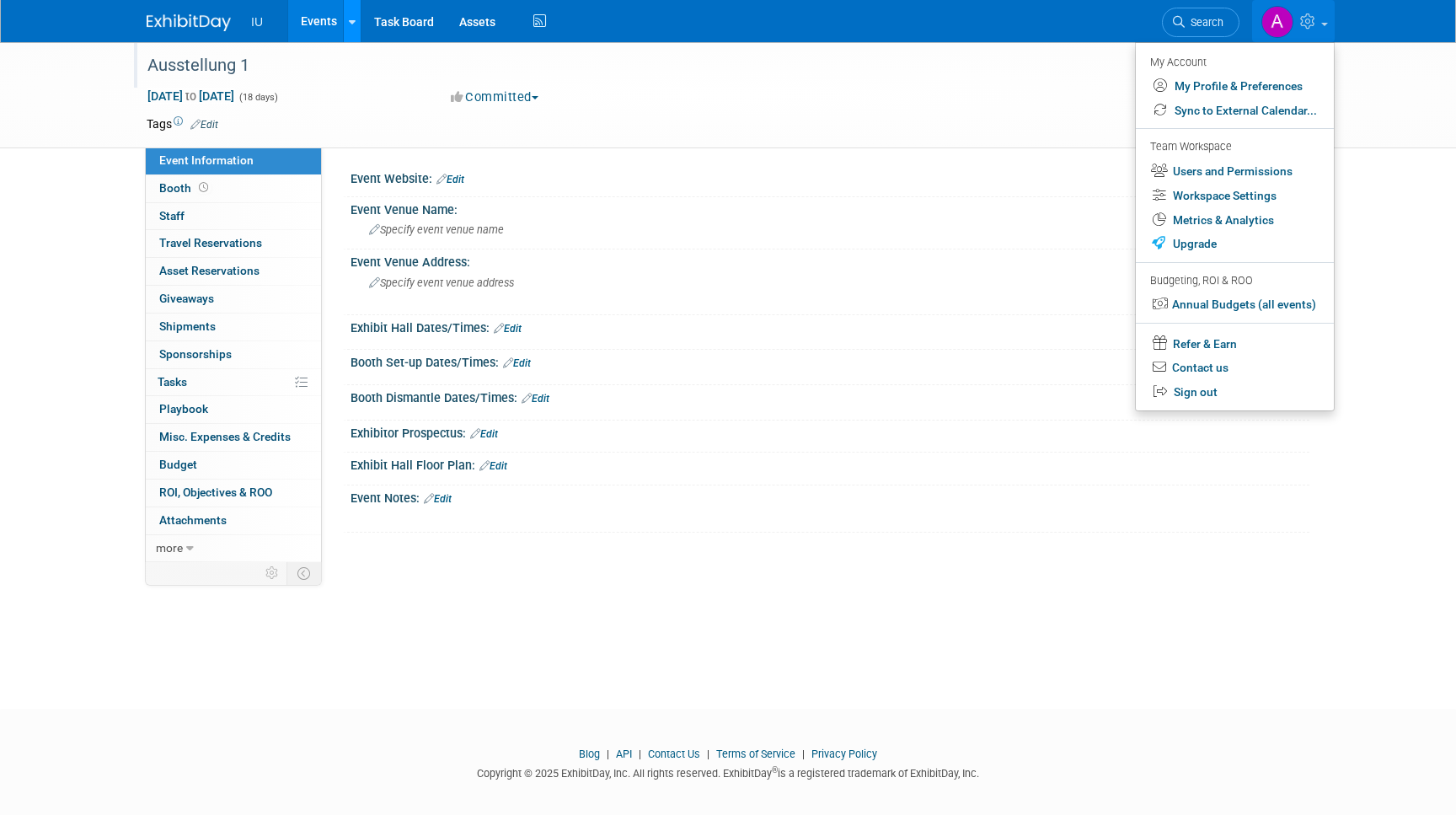
click at [356, 27] on link at bounding box center [351, 21] width 17 height 42
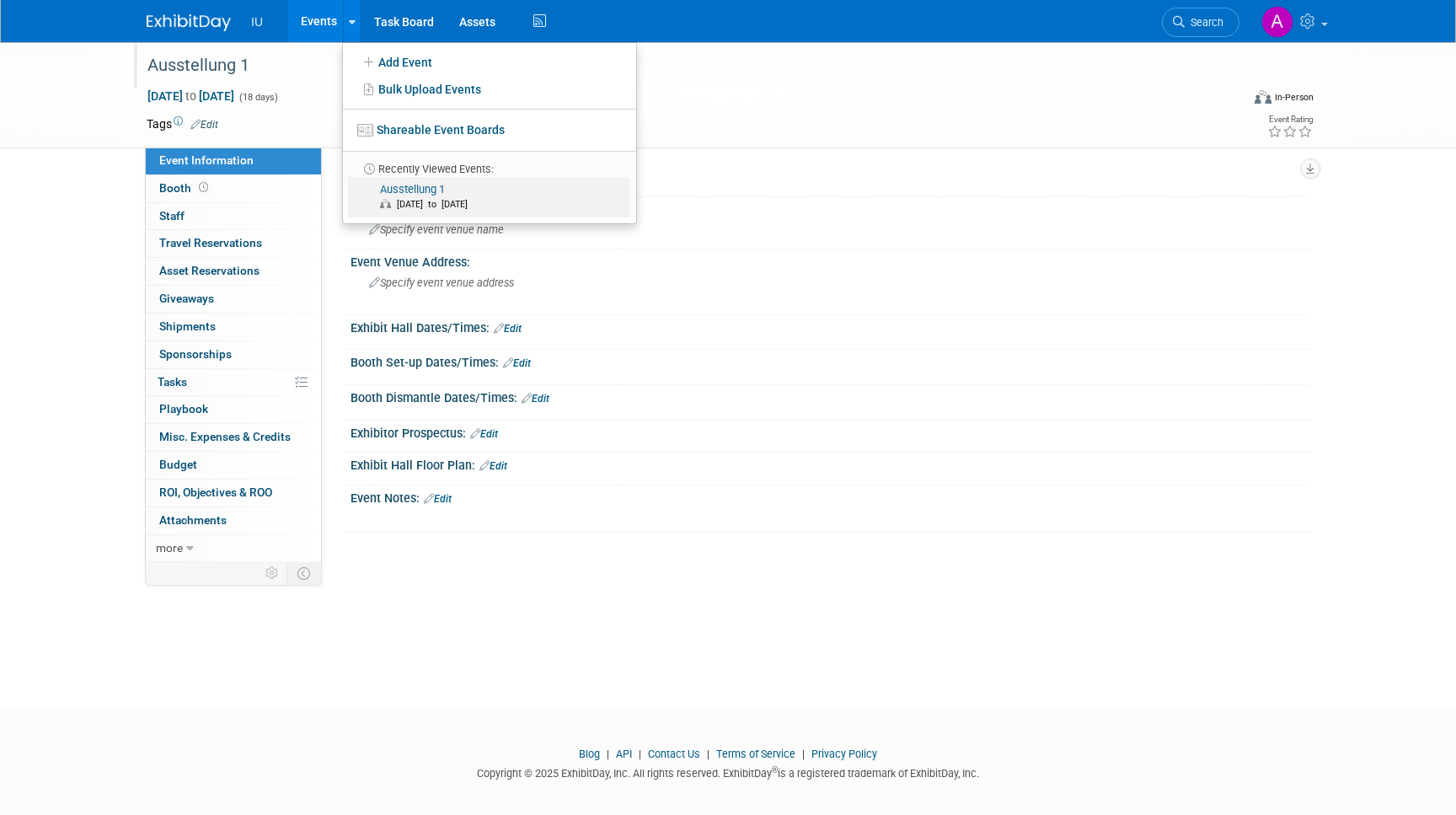
click at [398, 204] on span "[DATE] to [DATE]" at bounding box center [436, 204] width 79 height 11
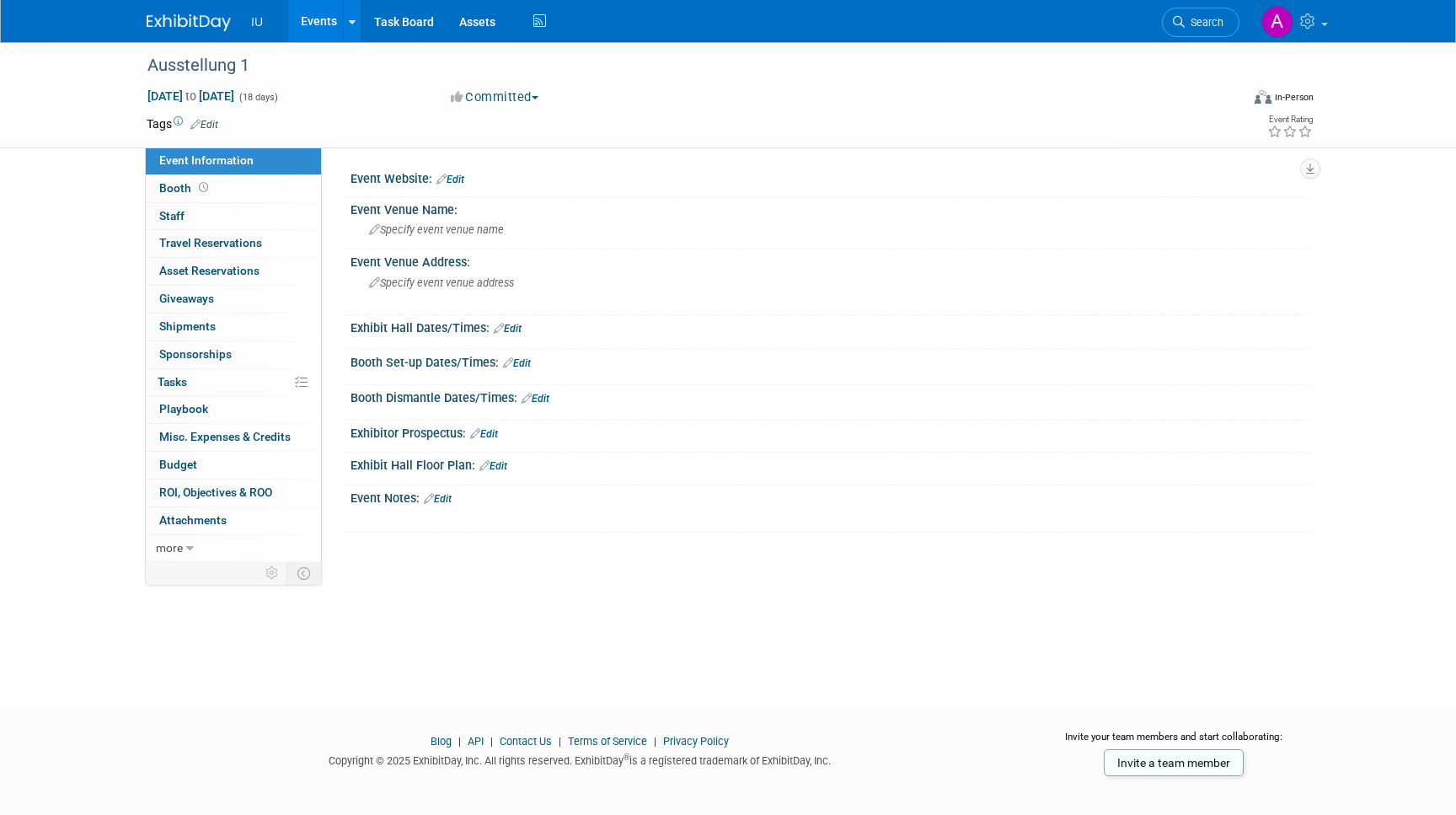
click at [226, 127] on td at bounding box center [667, 124] width 897 height 17
click at [222, 104] on span "[DATE] to [DATE]" at bounding box center [191, 96] width 89 height 16
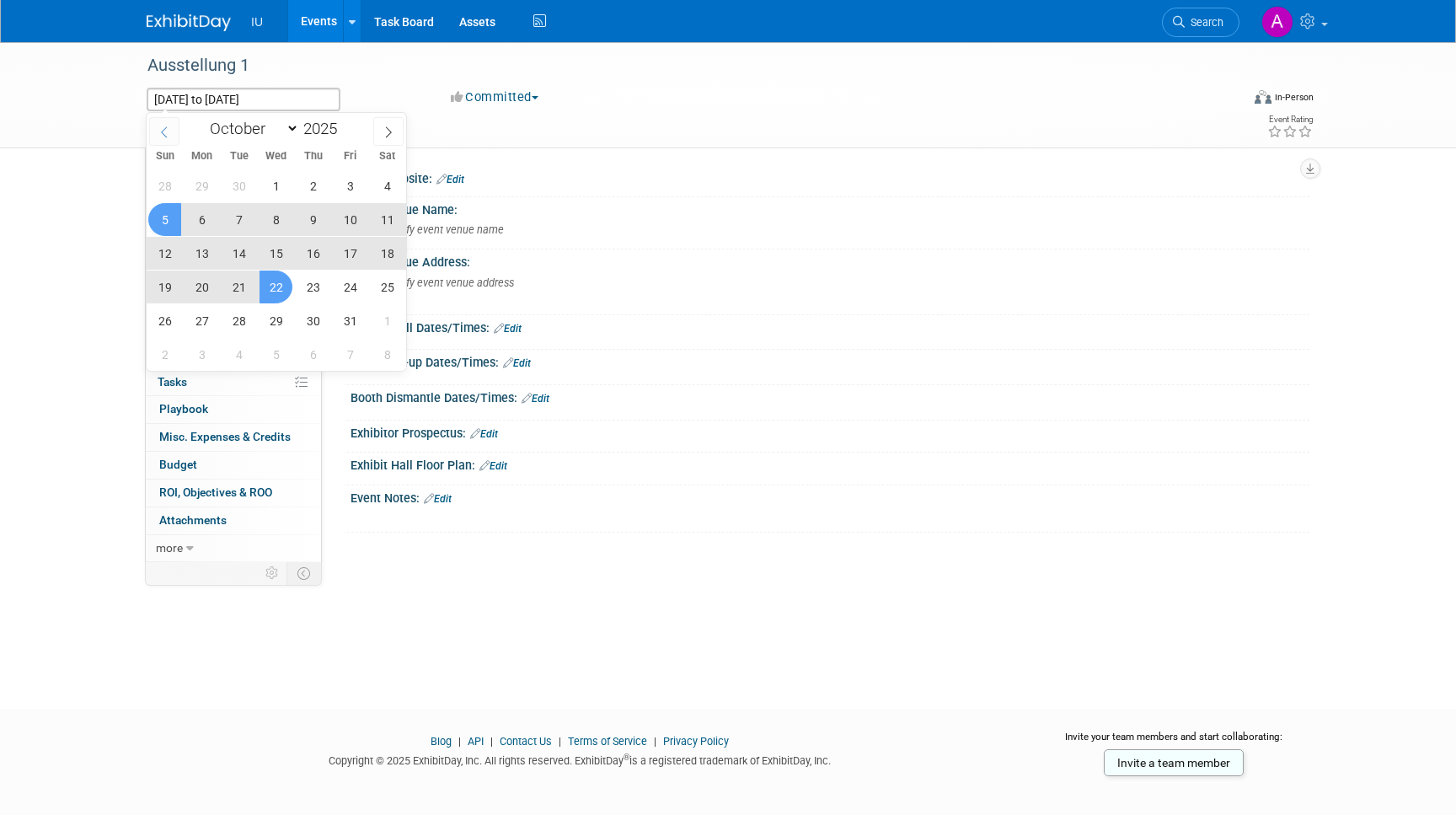
click at [169, 128] on icon at bounding box center [164, 132] width 12 height 12
select select "8"
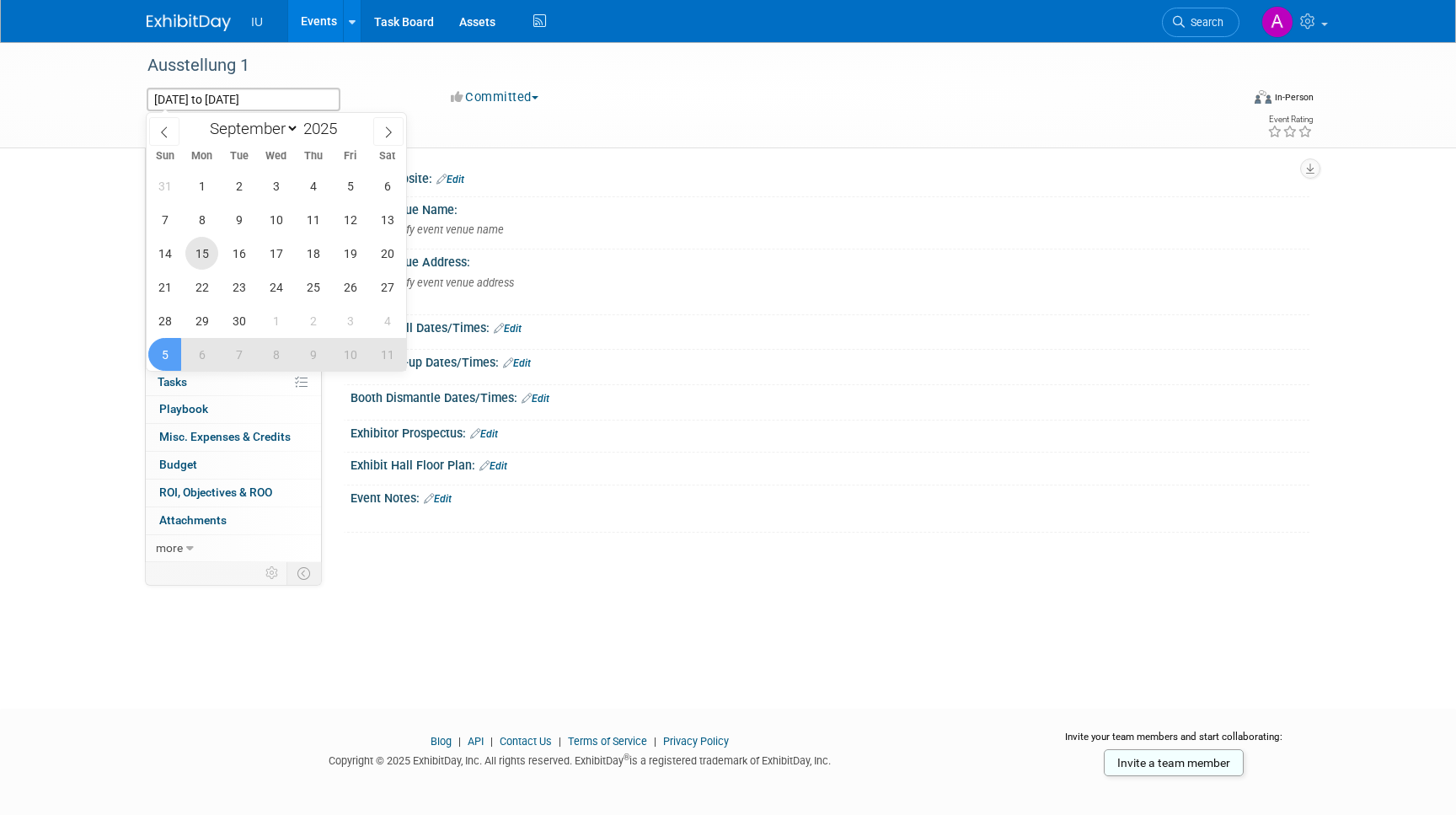
click at [201, 246] on span "15" at bounding box center [202, 253] width 33 height 33
type input "[DATE]"
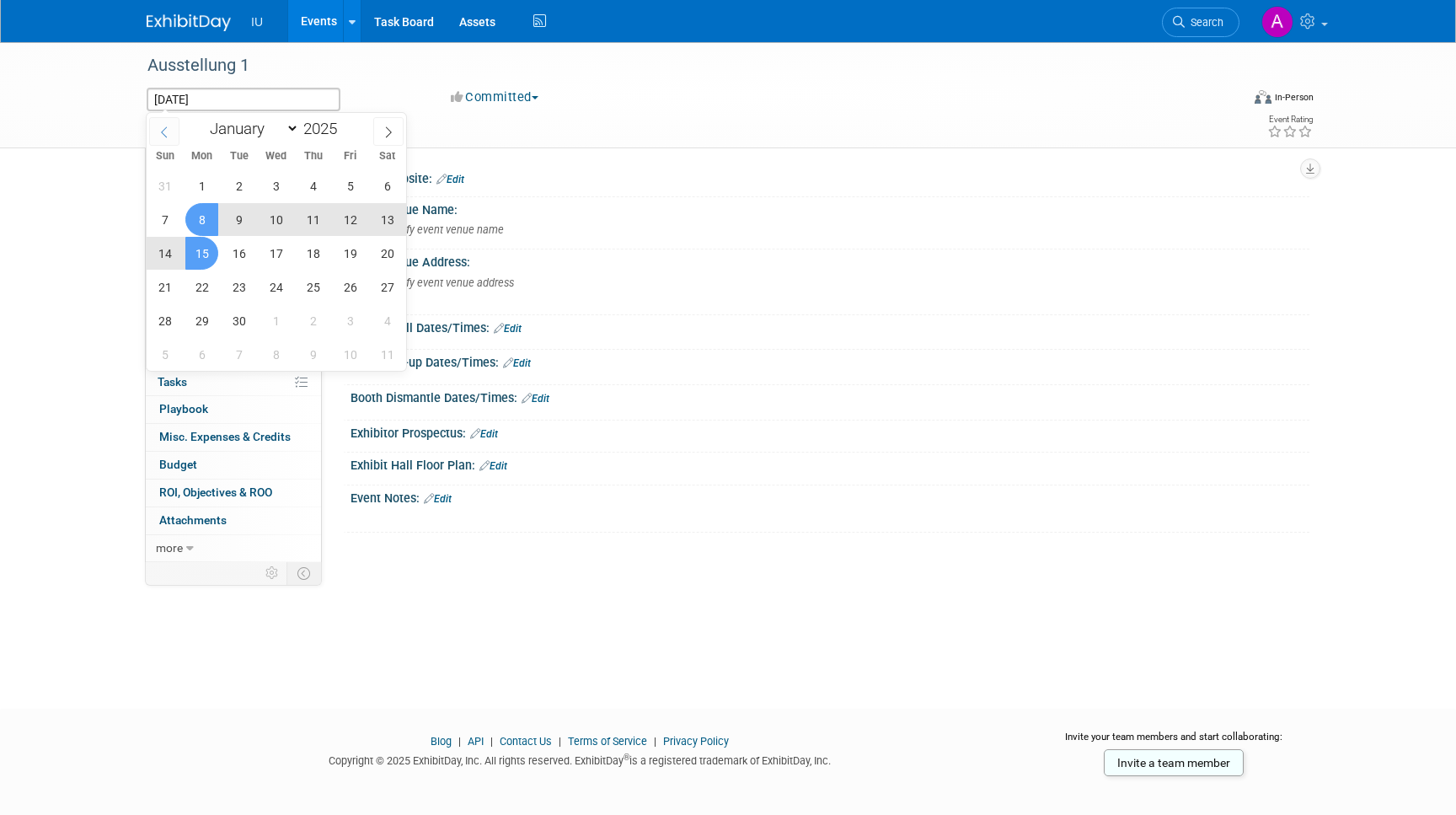
click at [162, 130] on icon at bounding box center [164, 132] width 6 height 11
select select "7"
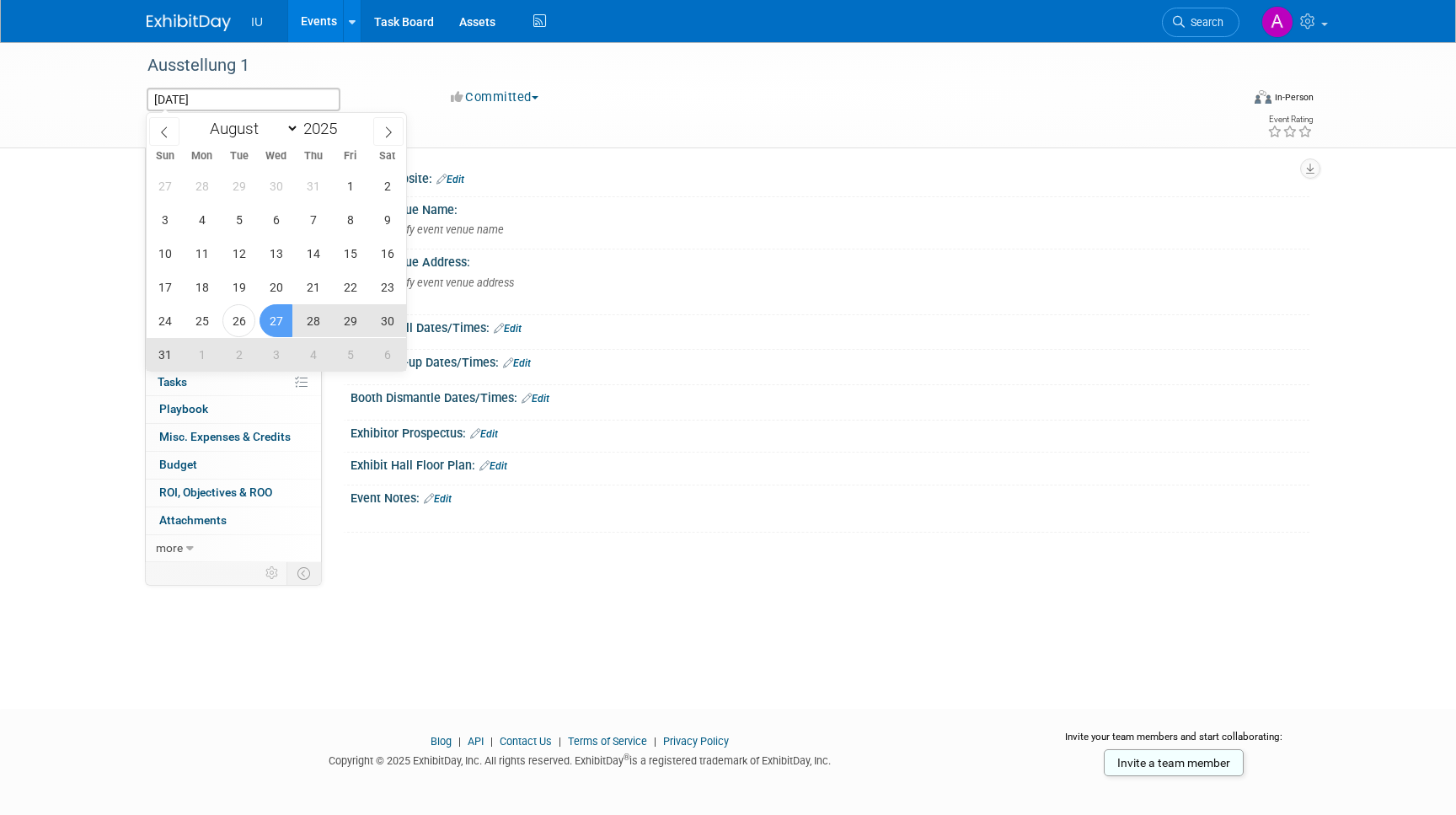
click at [268, 322] on span "27" at bounding box center [276, 321] width 33 height 33
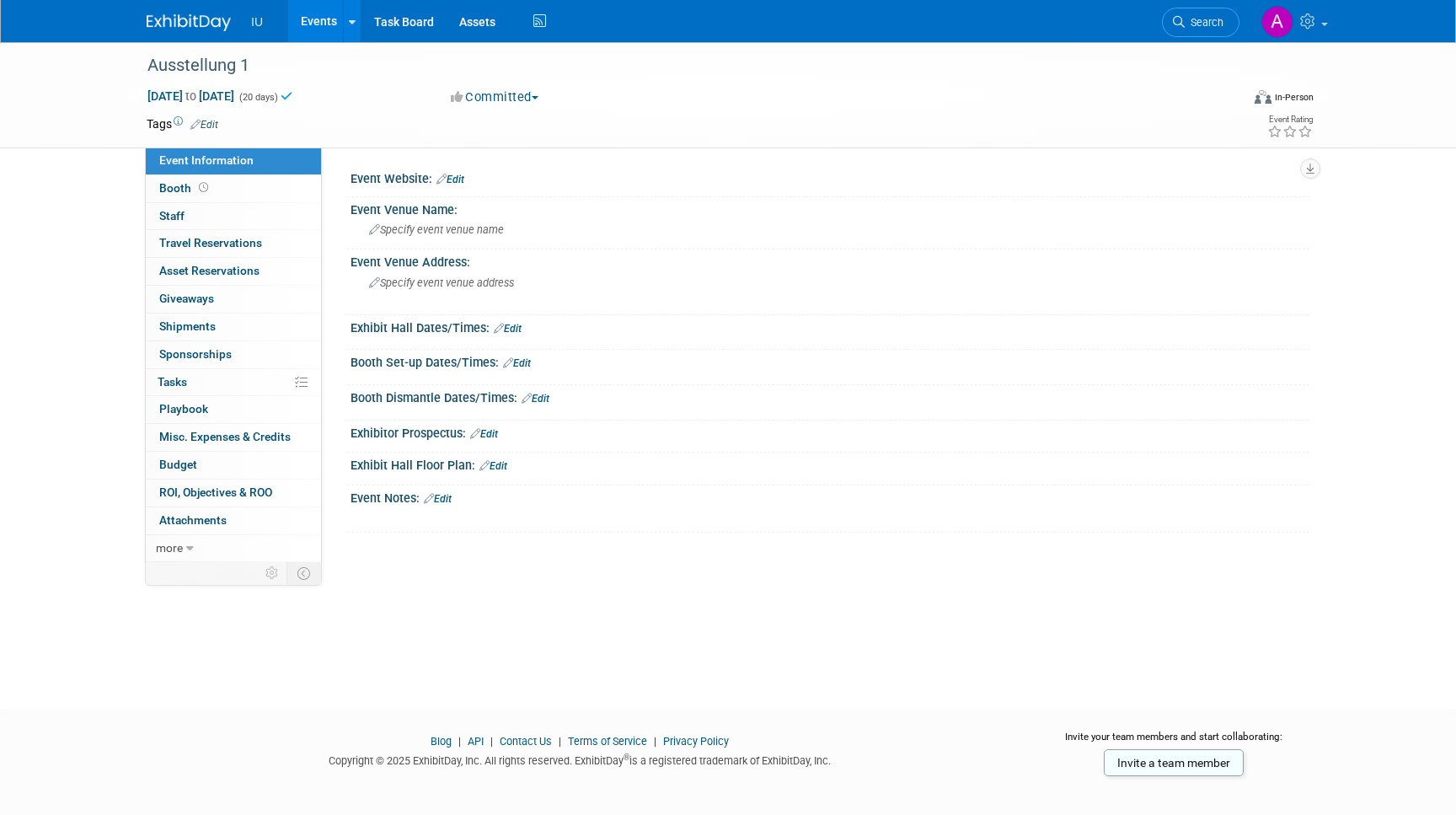
click at [418, 117] on td at bounding box center [667, 124] width 897 height 17
click at [341, 141] on div "Tags Edit Event Rating" at bounding box center [730, 127] width 1193 height 29
click at [1323, 21] on link at bounding box center [1294, 21] width 83 height 42
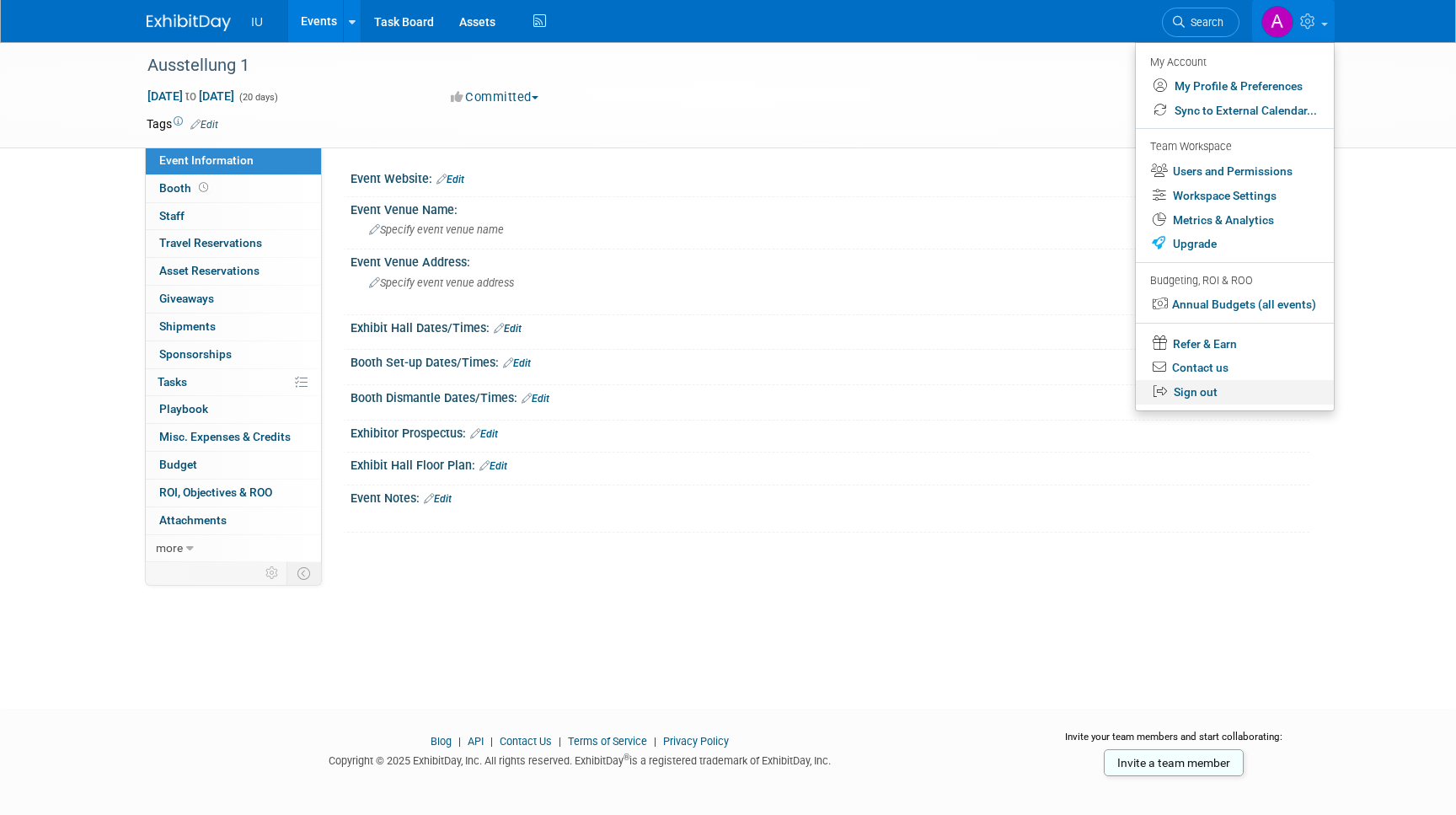
click at [1202, 390] on link "Sign out" at bounding box center [1235, 392] width 198 height 25
